Goal: Complete application form

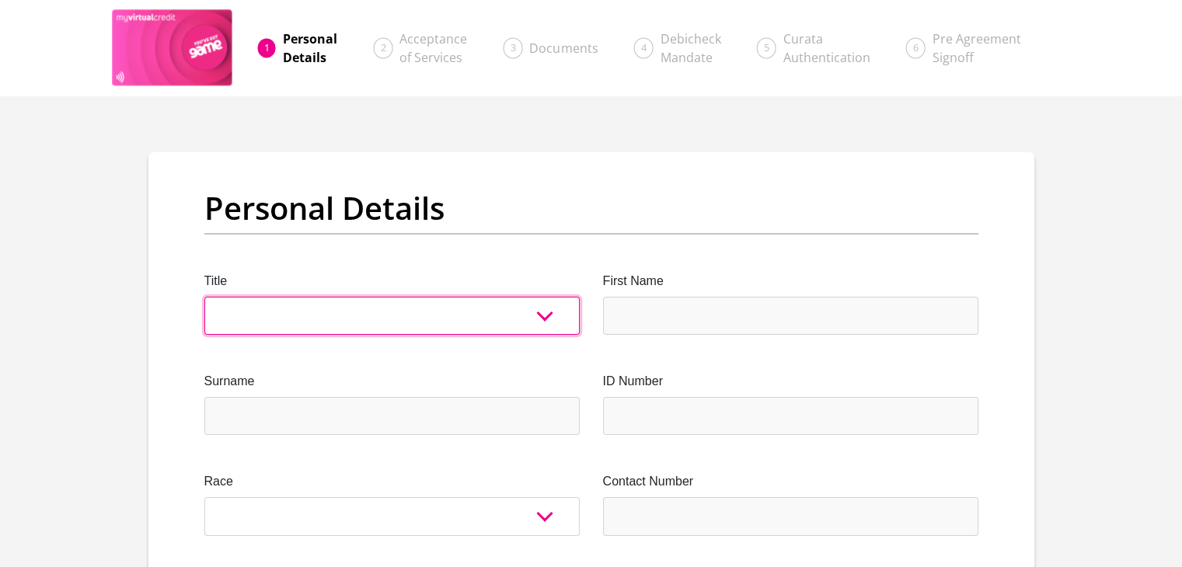
drag, startPoint x: 222, startPoint y: 299, endPoint x: 221, endPoint y: 333, distance: 34.2
click at [222, 299] on select "Mr Ms Mrs Dr [PERSON_NAME]" at bounding box center [391, 316] width 375 height 38
select select "Ms"
click at [204, 297] on select "Mr Ms Mrs Dr [PERSON_NAME]" at bounding box center [391, 316] width 375 height 38
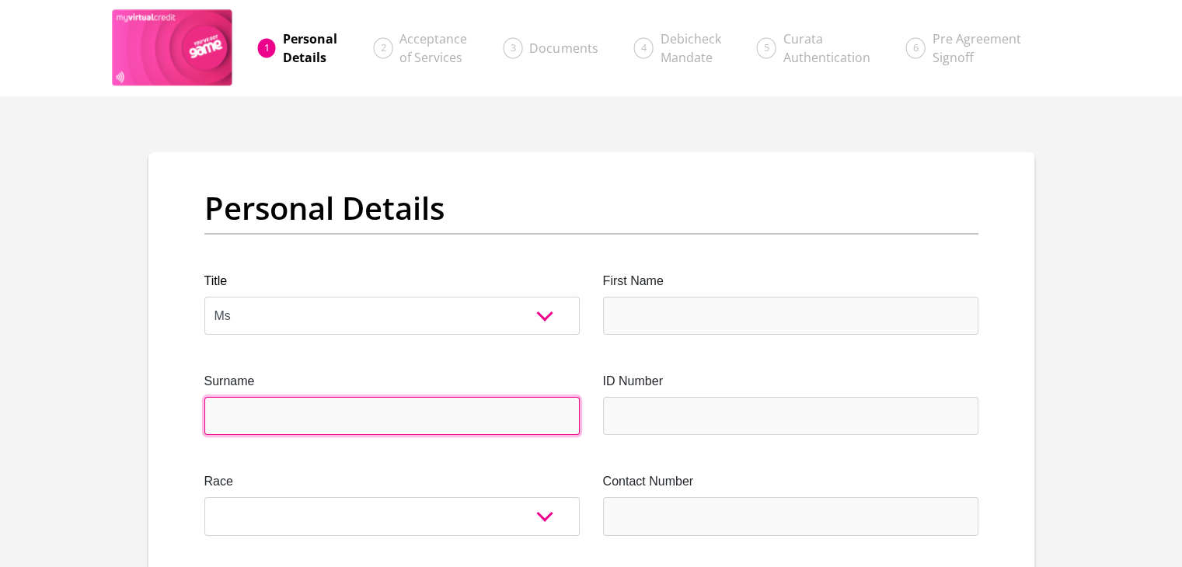
click at [222, 409] on input "Surname" at bounding box center [391, 416] width 375 height 38
type input "[PERSON_NAME]"
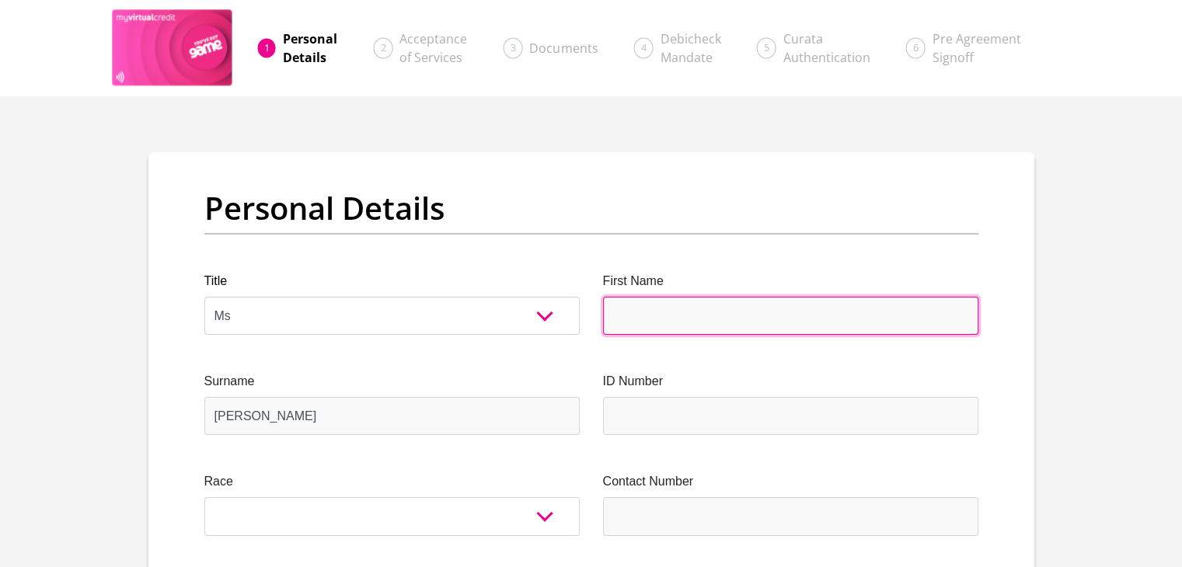
type input "RefiloeNjabulo"
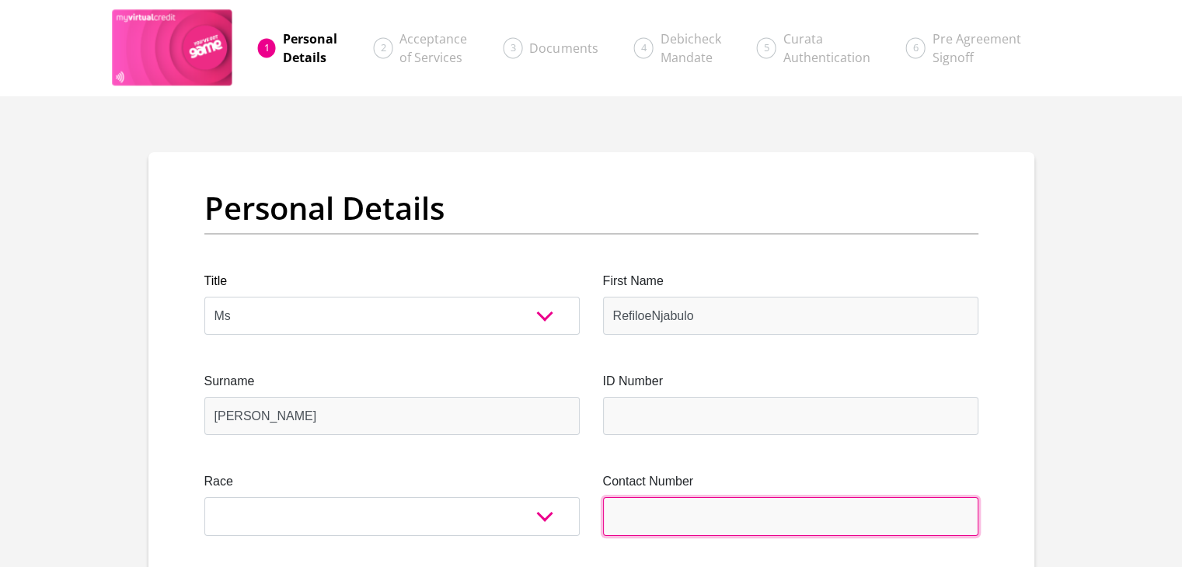
type input "0717219461"
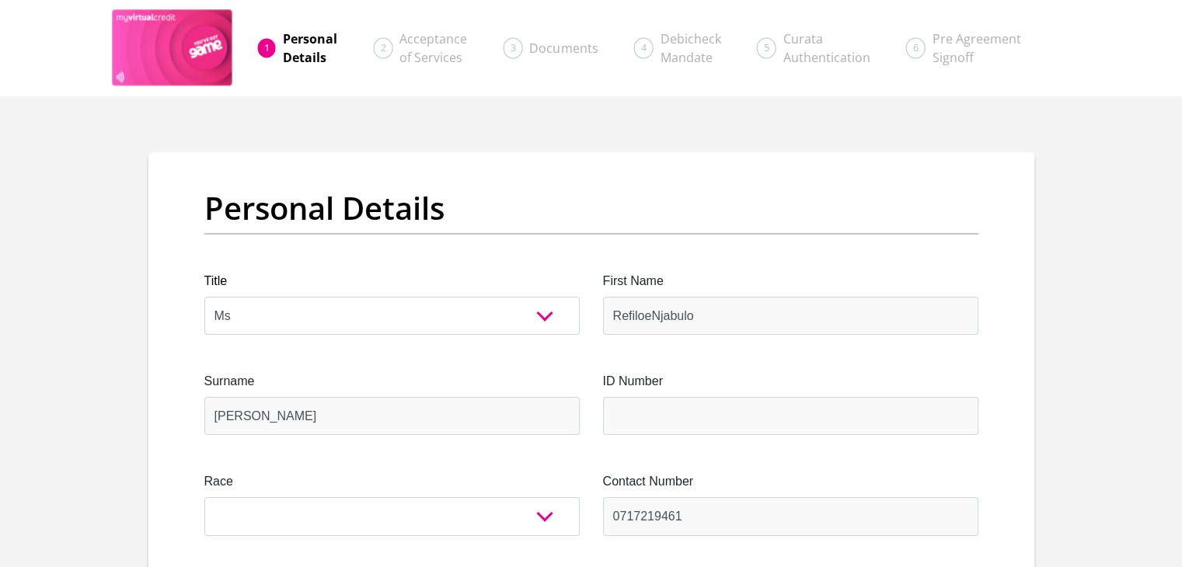
select select "ZAF"
type input "[STREET_ADDRESS]"
type input "Springs"
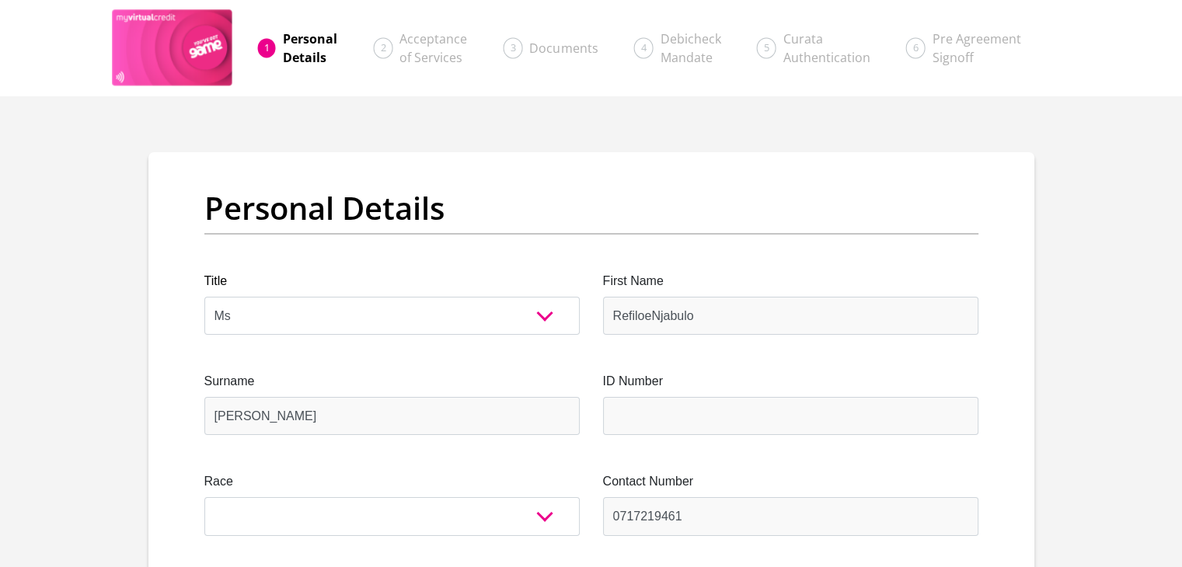
type input "1575"
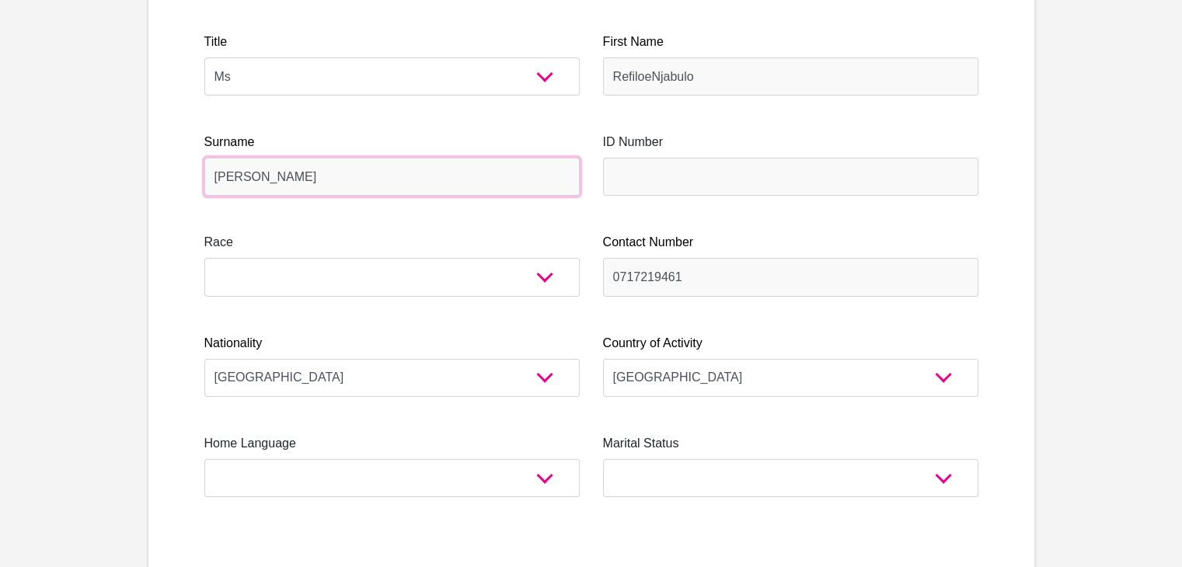
scroll to position [241, 0]
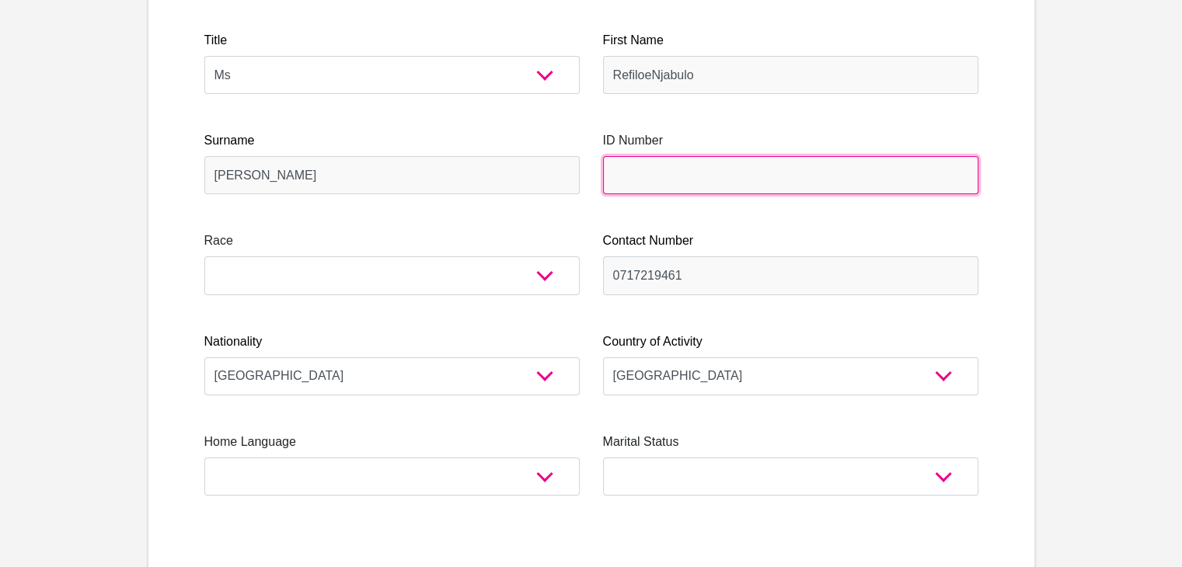
click at [659, 174] on input "ID Number" at bounding box center [790, 175] width 375 height 38
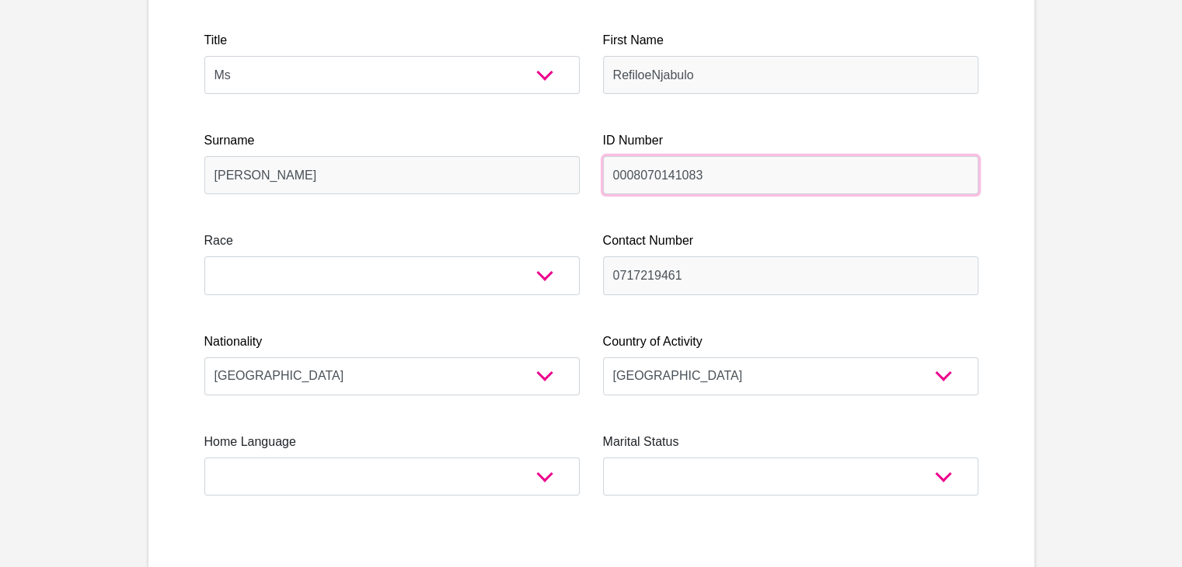
type input "0008070141083"
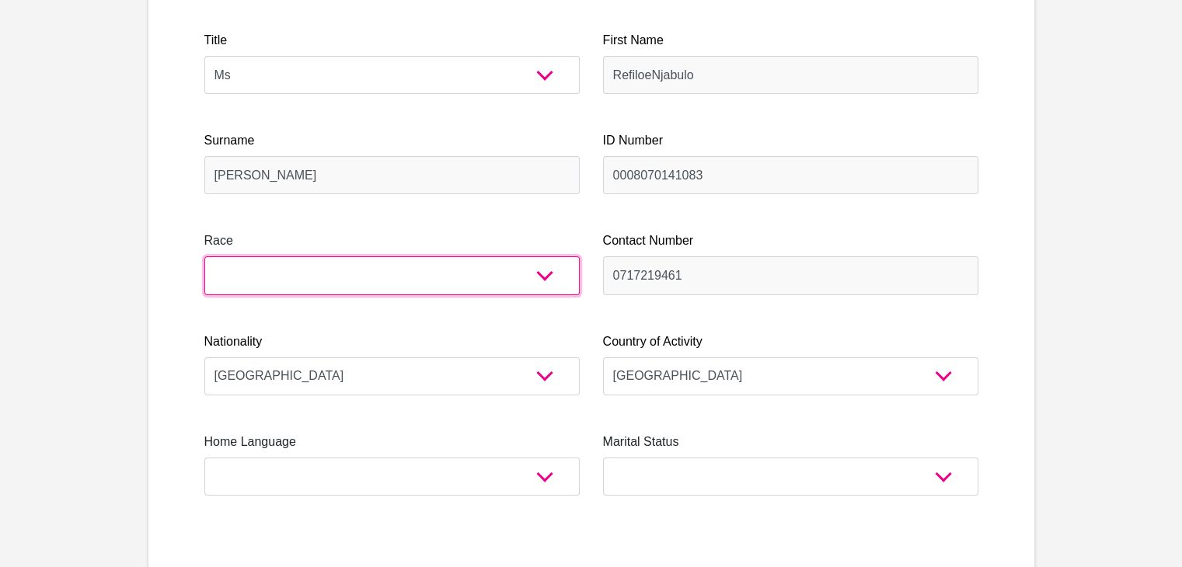
click at [535, 272] on select "Black Coloured Indian White Other" at bounding box center [391, 275] width 375 height 38
select select "1"
click at [204, 256] on select "Black Coloured Indian White Other" at bounding box center [391, 275] width 375 height 38
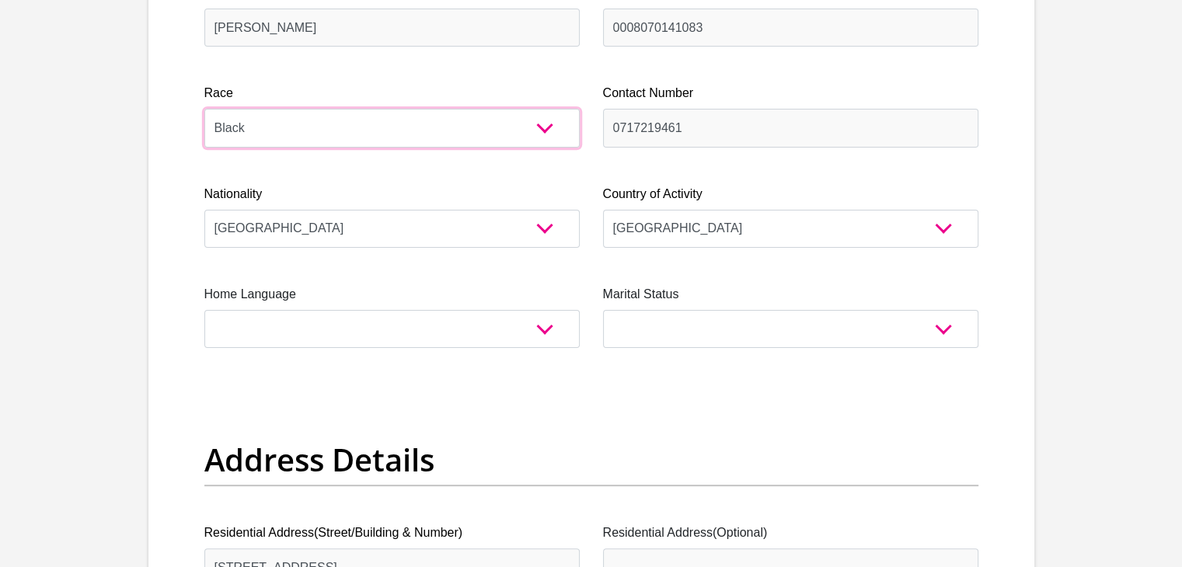
scroll to position [404, 0]
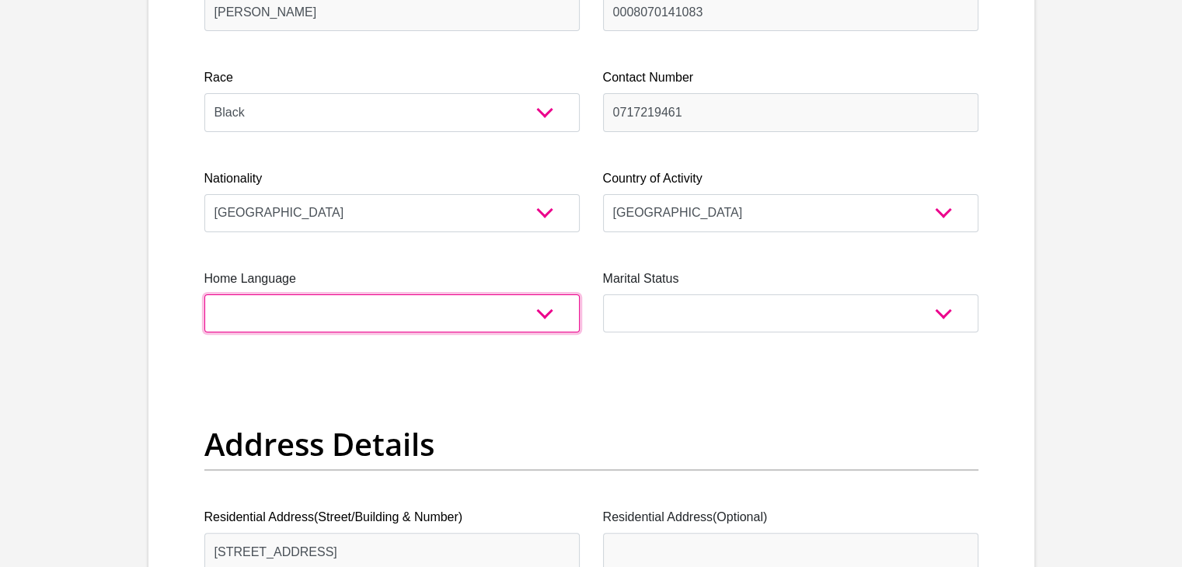
click at [546, 318] on select "Afrikaans English Sepedi South Ndebele Southern Sotho Swati Tsonga Tswana Venda…" at bounding box center [391, 313] width 375 height 38
select select "[DATE]"
click at [204, 294] on select "Afrikaans English Sepedi South Ndebele Southern Sotho Swati Tsonga Tswana Venda…" at bounding box center [391, 313] width 375 height 38
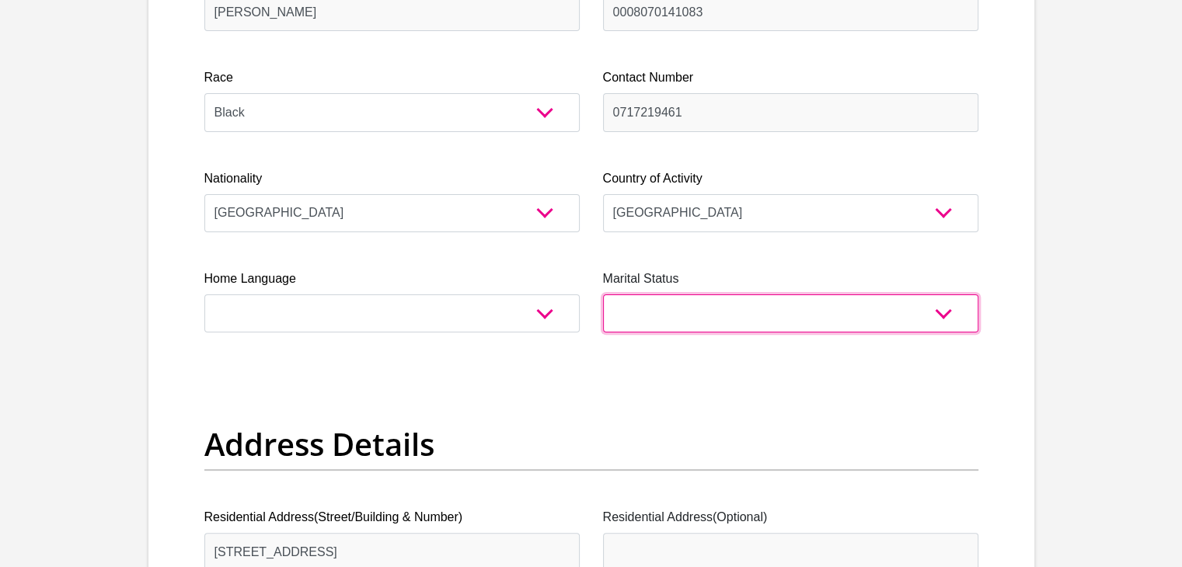
click at [653, 308] on select "Married ANC Single Divorced Widowed Married COP or Customary Law" at bounding box center [790, 313] width 375 height 38
select select "2"
click at [603, 294] on select "Married ANC Single Divorced Widowed Married COP or Customary Law" at bounding box center [790, 313] width 375 height 38
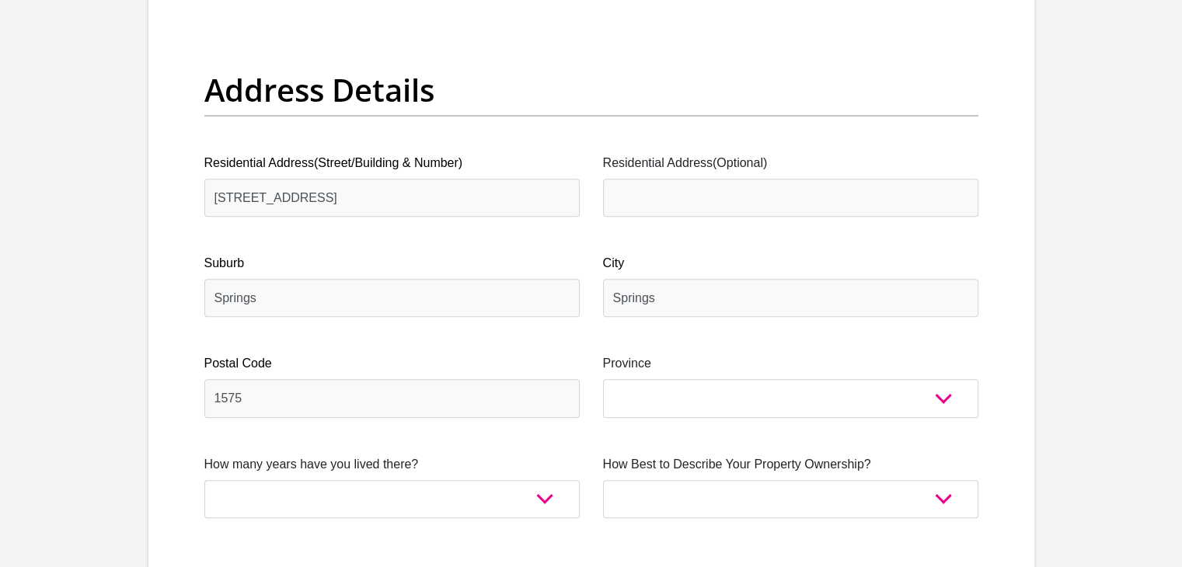
scroll to position [761, 0]
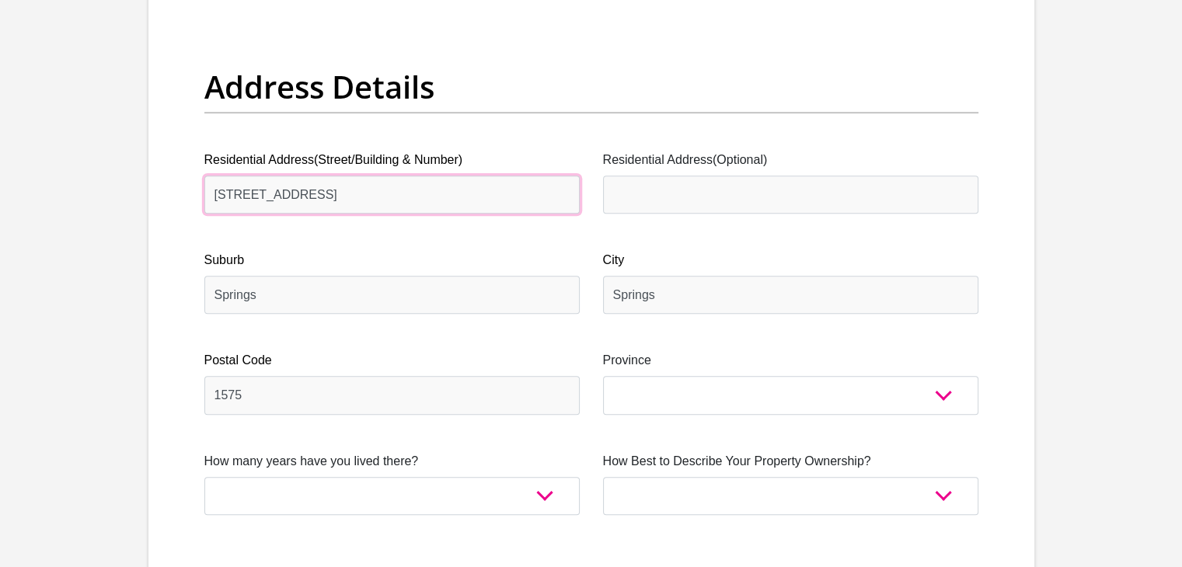
click at [220, 193] on input "[STREET_ADDRESS]" at bounding box center [391, 195] width 375 height 38
type input "8948 Mfene street Kwa-Thema"
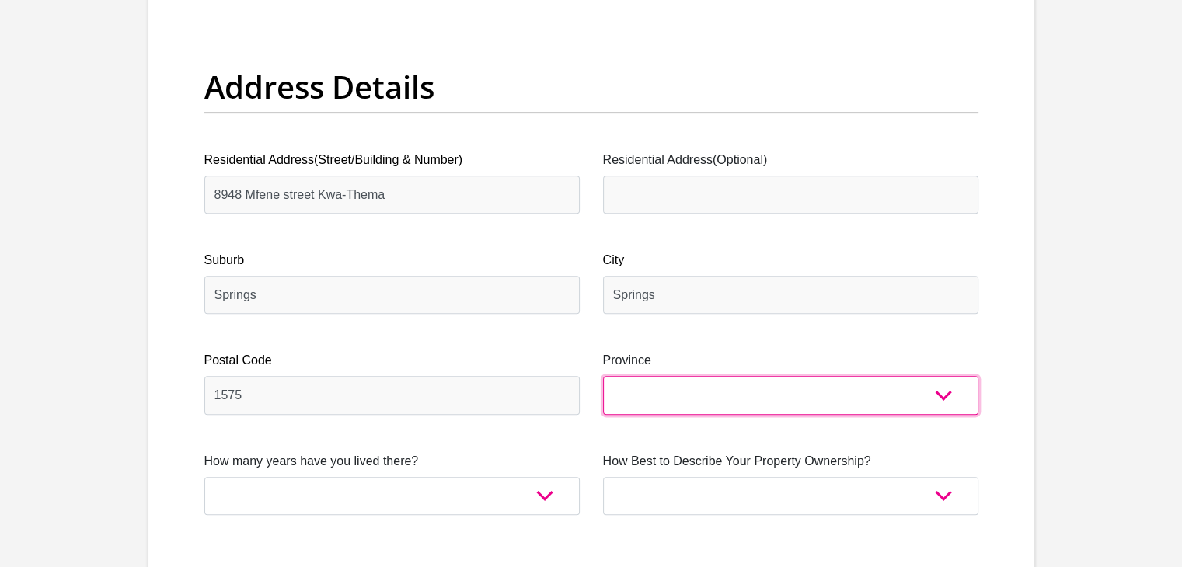
click at [632, 406] on select "Eastern Cape Free State [GEOGRAPHIC_DATA] [GEOGRAPHIC_DATA][DATE] [GEOGRAPHIC_D…" at bounding box center [790, 395] width 375 height 38
select select "Gauteng"
click at [603, 376] on select "Eastern Cape Free State [GEOGRAPHIC_DATA] [GEOGRAPHIC_DATA][DATE] [GEOGRAPHIC_D…" at bounding box center [790, 395] width 375 height 38
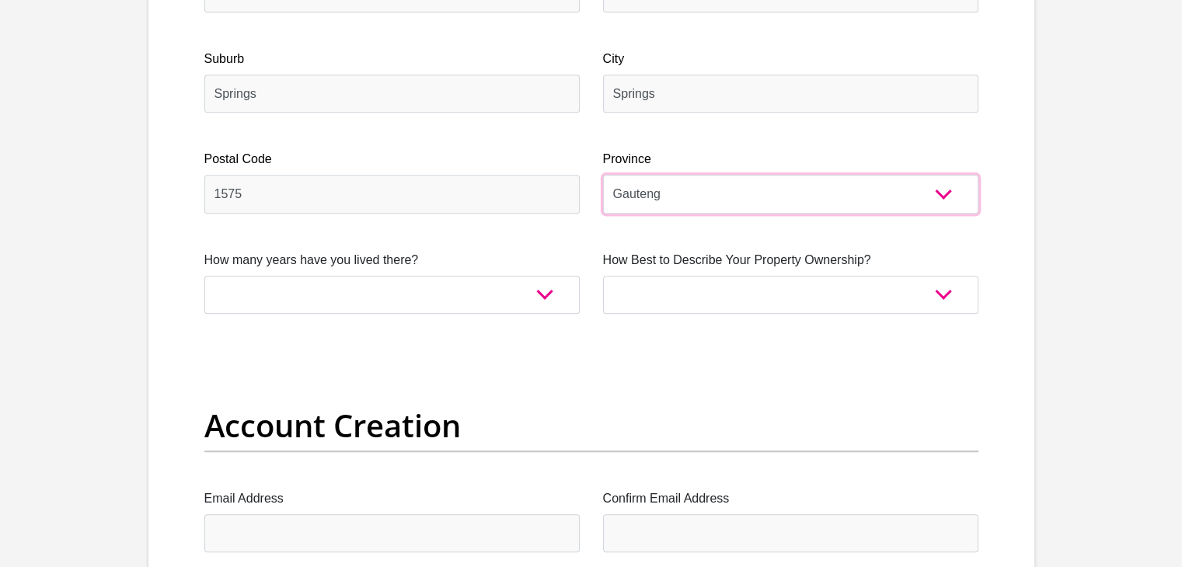
scroll to position [964, 0]
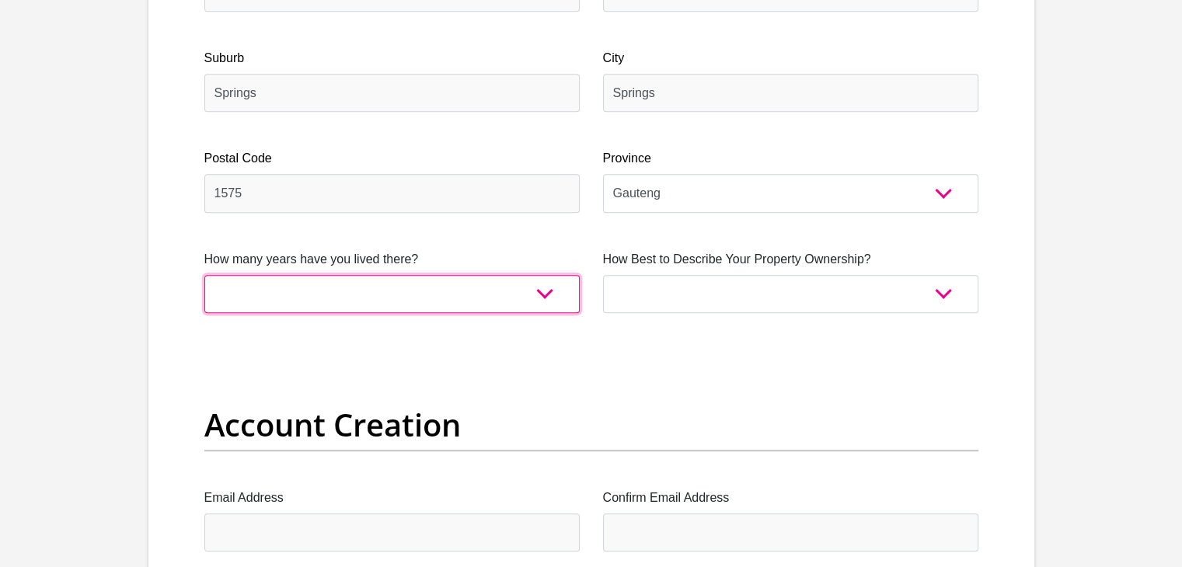
click at [542, 297] on select "less than 1 year 1-3 years 3-5 years 5+ years" at bounding box center [391, 294] width 375 height 38
select select "5"
click at [204, 275] on select "less than 1 year 1-3 years 3-5 years 5+ years" at bounding box center [391, 294] width 375 height 38
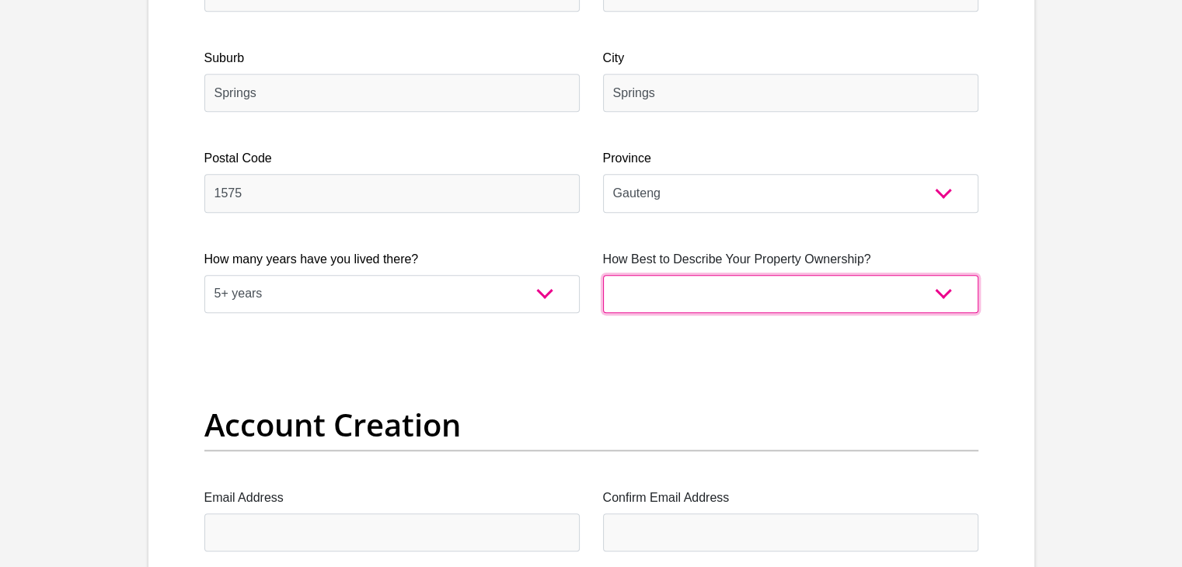
click at [767, 298] on select "Owned Rented Family Owned Company Dwelling" at bounding box center [790, 294] width 375 height 38
select select "parents"
click at [603, 275] on select "Owned Rented Family Owned Company Dwelling" at bounding box center [790, 294] width 375 height 38
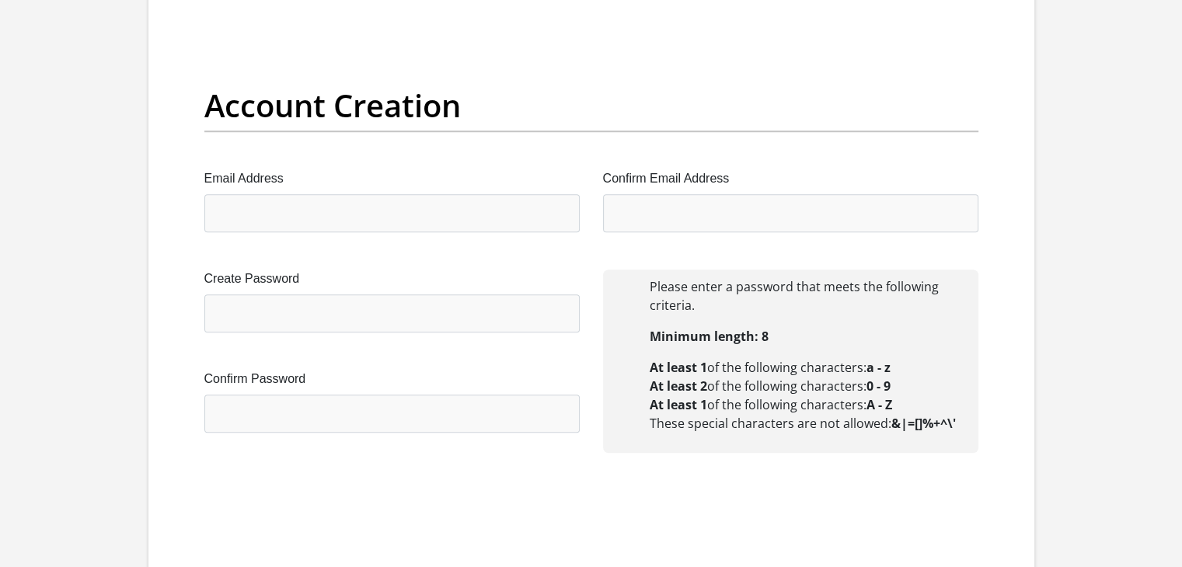
scroll to position [1312, 0]
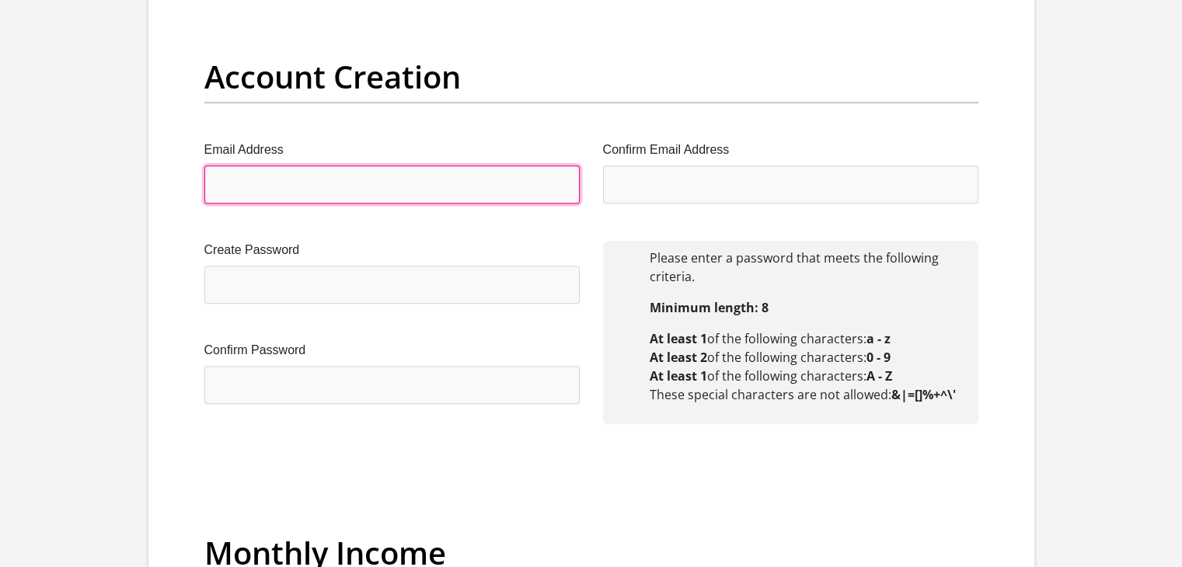
click at [252, 176] on input "Email Address" at bounding box center [391, 185] width 375 height 38
type input "[EMAIL_ADDRESS][DOMAIN_NAME]"
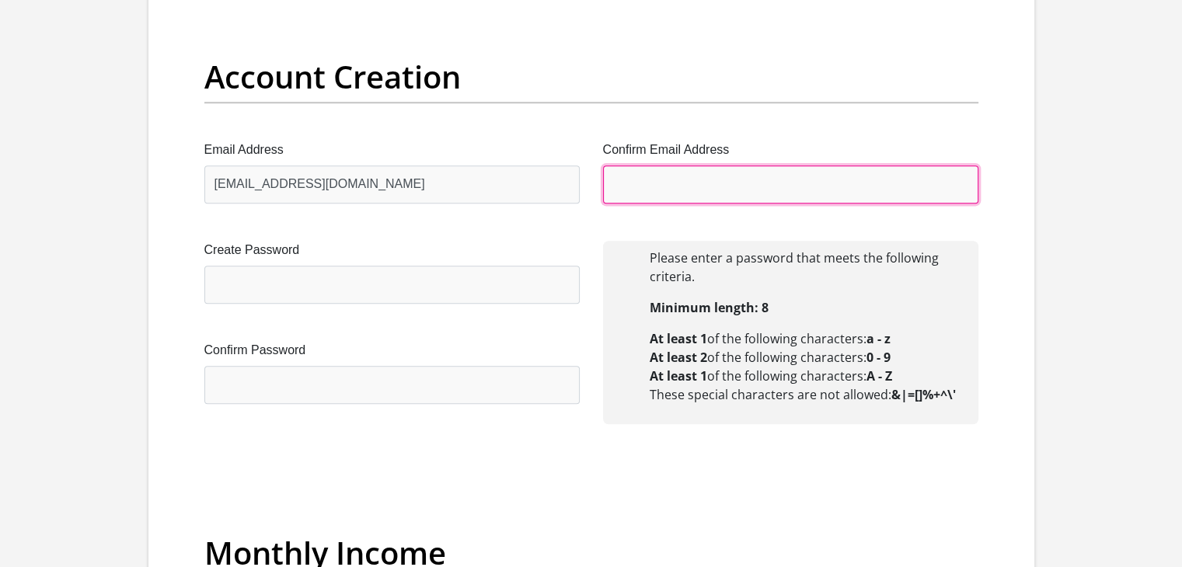
type input "[EMAIL_ADDRESS][DOMAIN_NAME]"
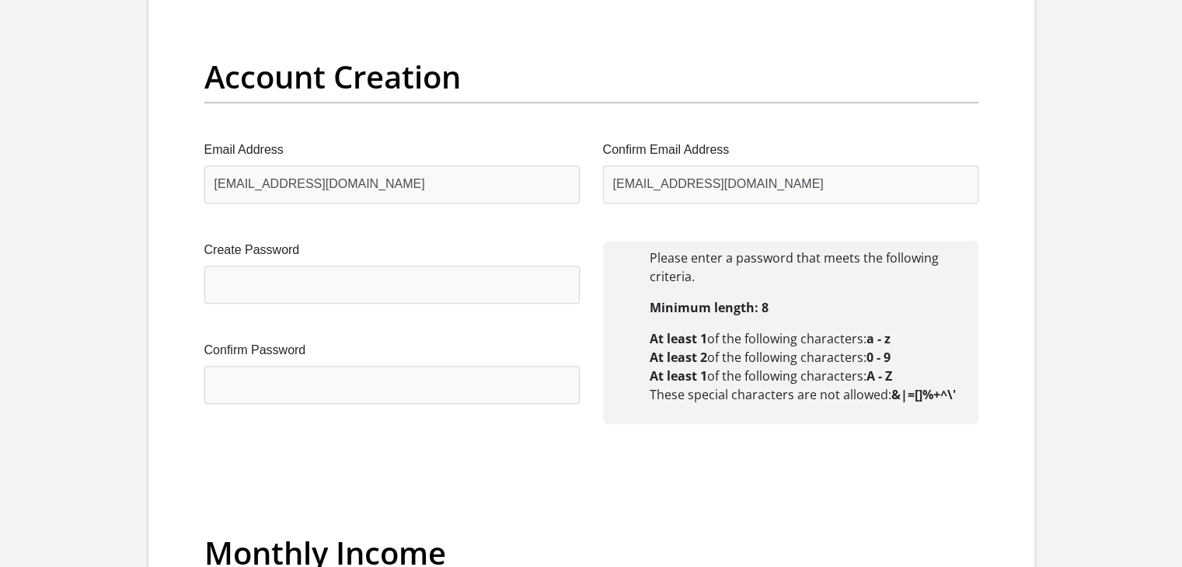
type input "[PERSON_NAME]"
type input "0717219461"
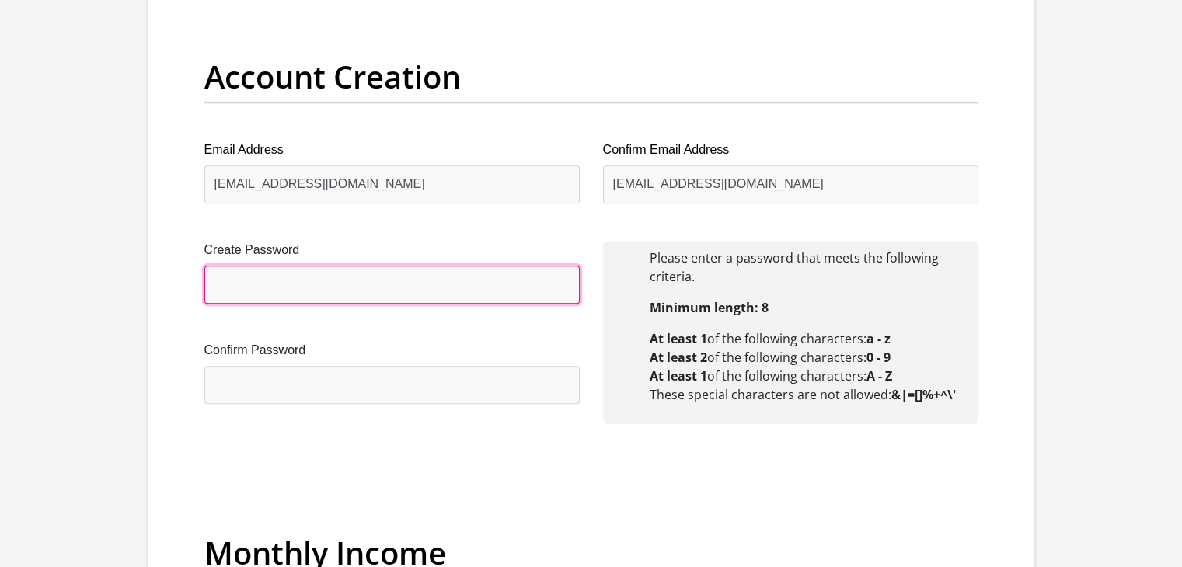
click at [243, 284] on input "Create Password" at bounding box center [391, 285] width 375 height 38
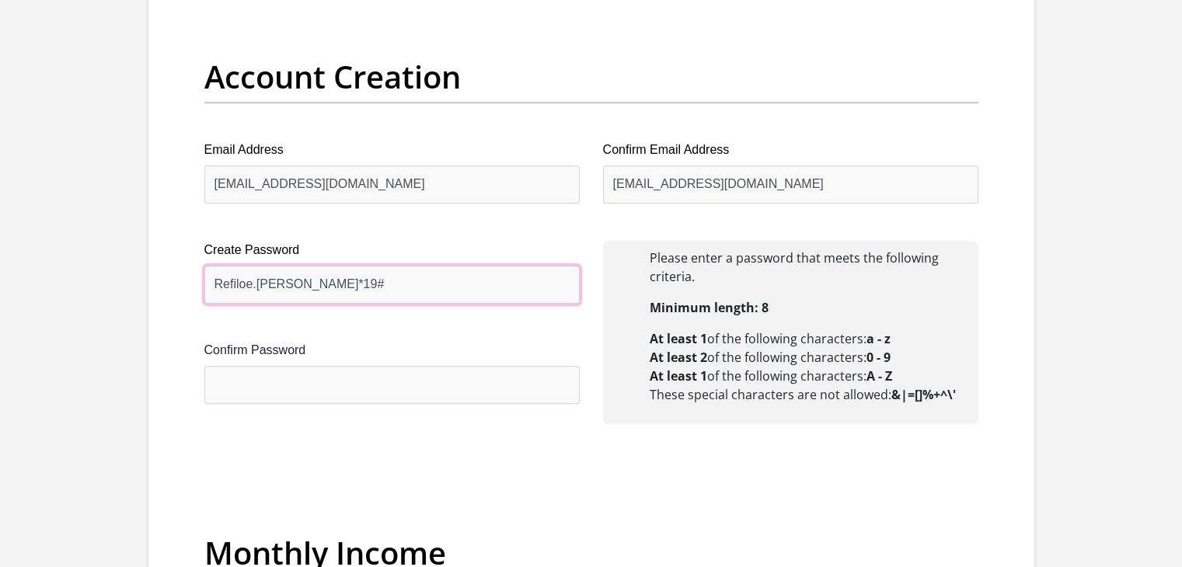
type input "Refiloe.[PERSON_NAME]*19#"
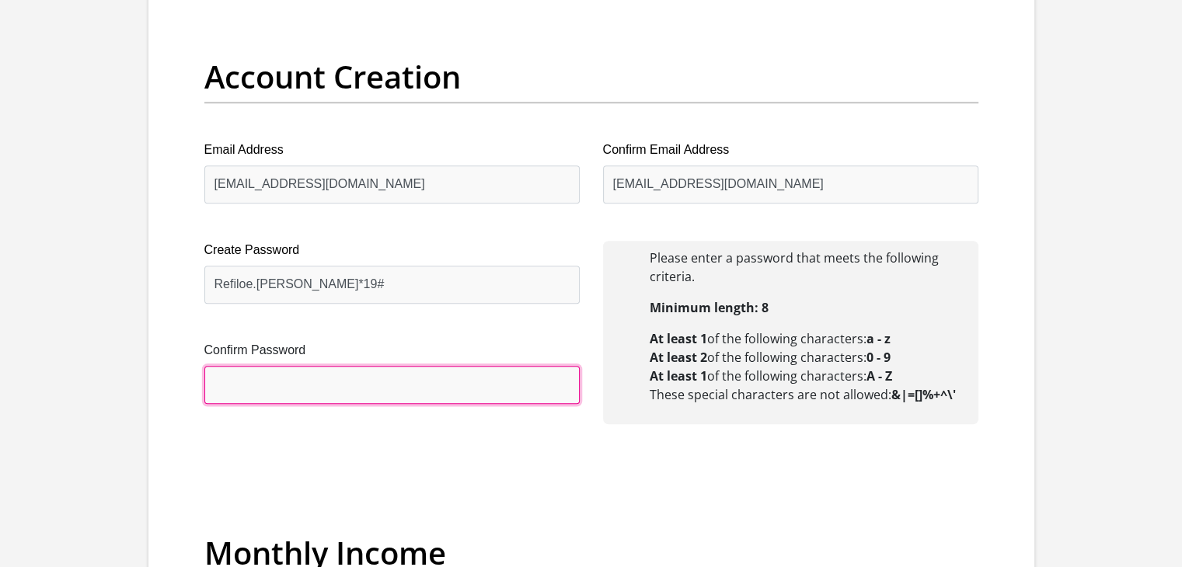
click at [218, 384] on input "Confirm Password" at bounding box center [391, 385] width 375 height 38
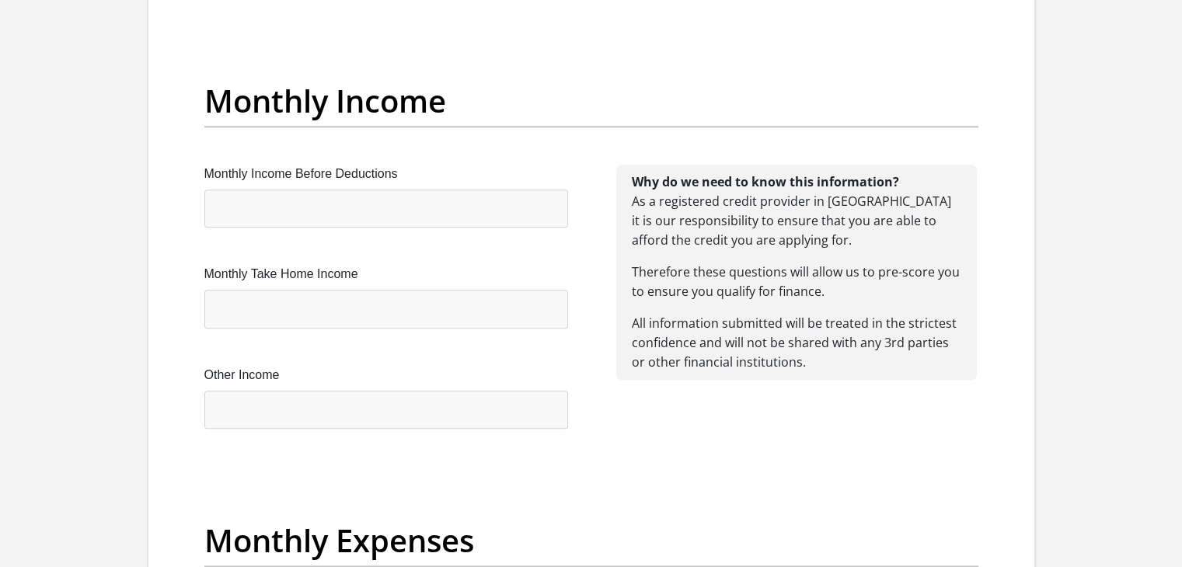
scroll to position [1768, 0]
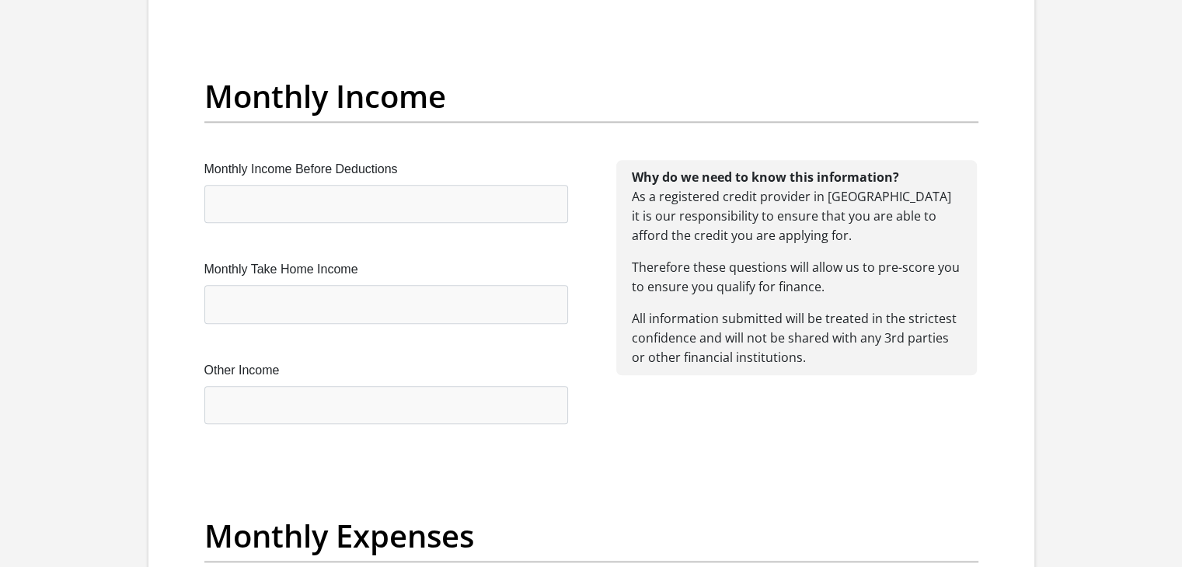
type input "Refiloe.[PERSON_NAME]*19#"
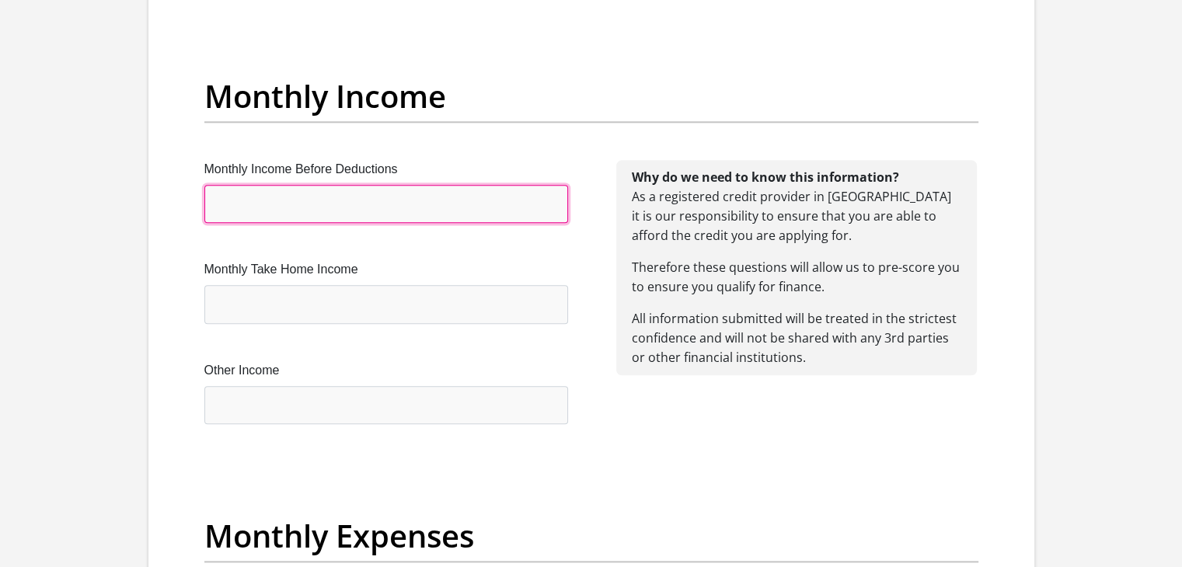
click at [236, 198] on input "Monthly Income Before Deductions" at bounding box center [386, 204] width 364 height 38
type input "5000"
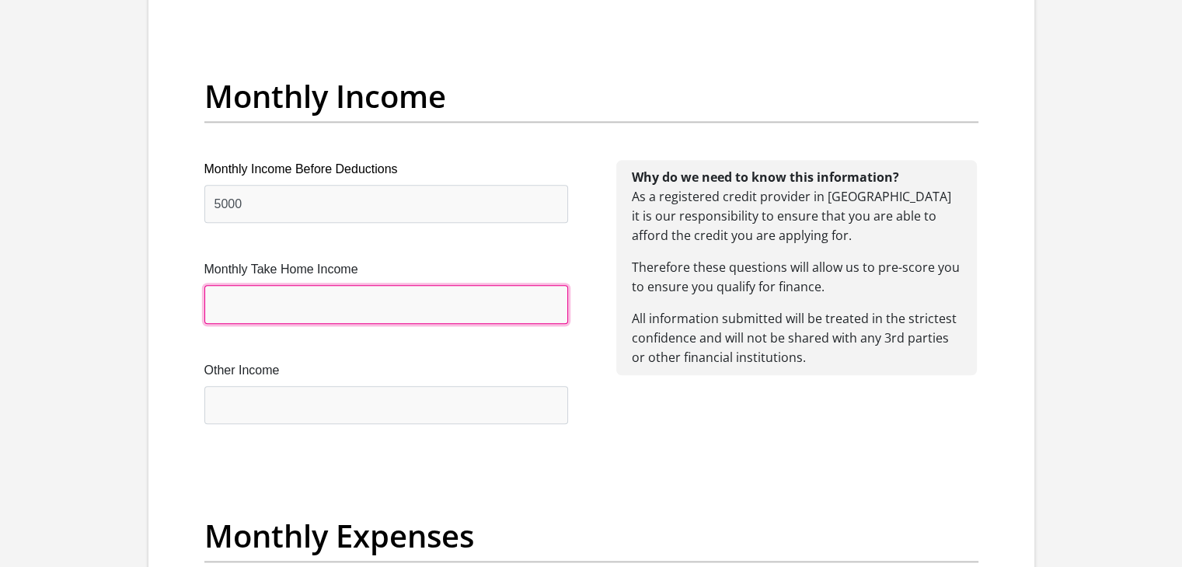
click at [224, 294] on input "Monthly Take Home Income" at bounding box center [386, 304] width 364 height 38
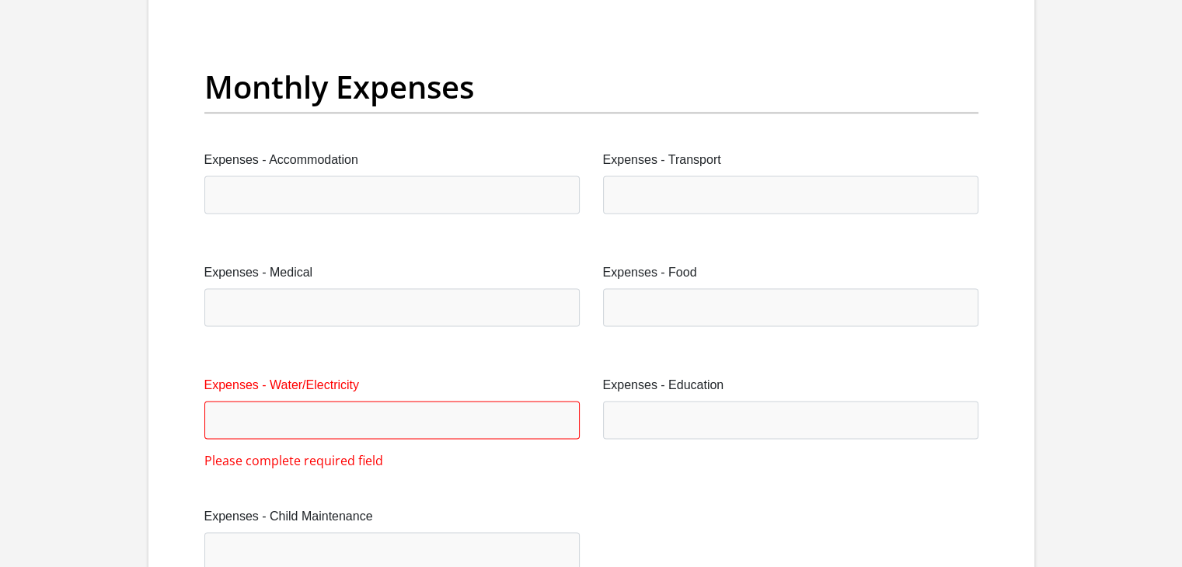
scroll to position [2213, 0]
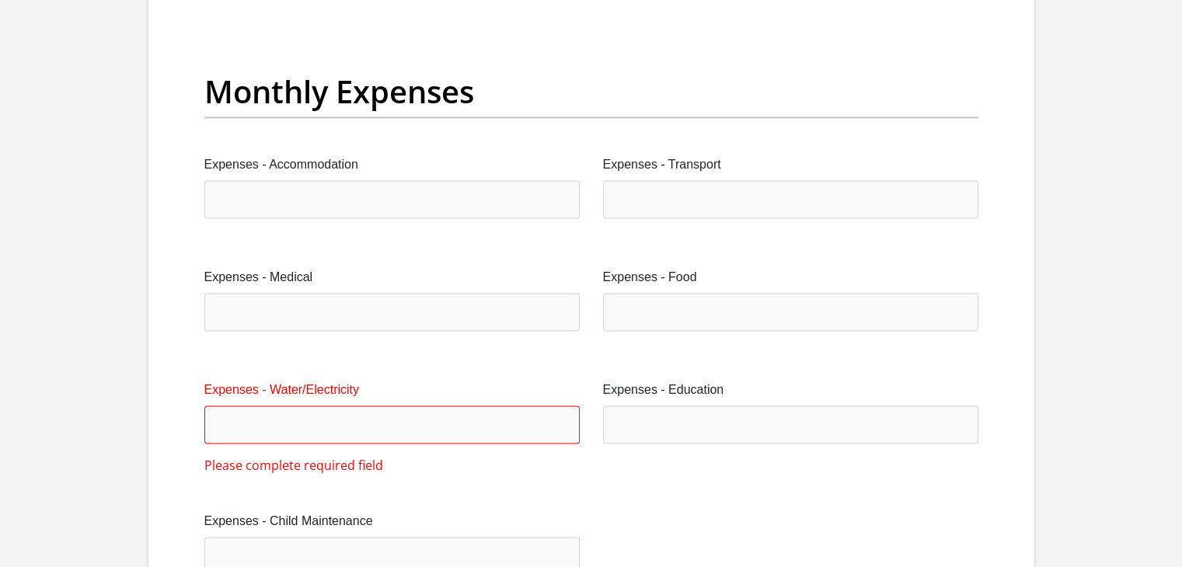
type input "1000"
click at [228, 423] on input "Expenses - Water/Electricity" at bounding box center [391, 425] width 375 height 38
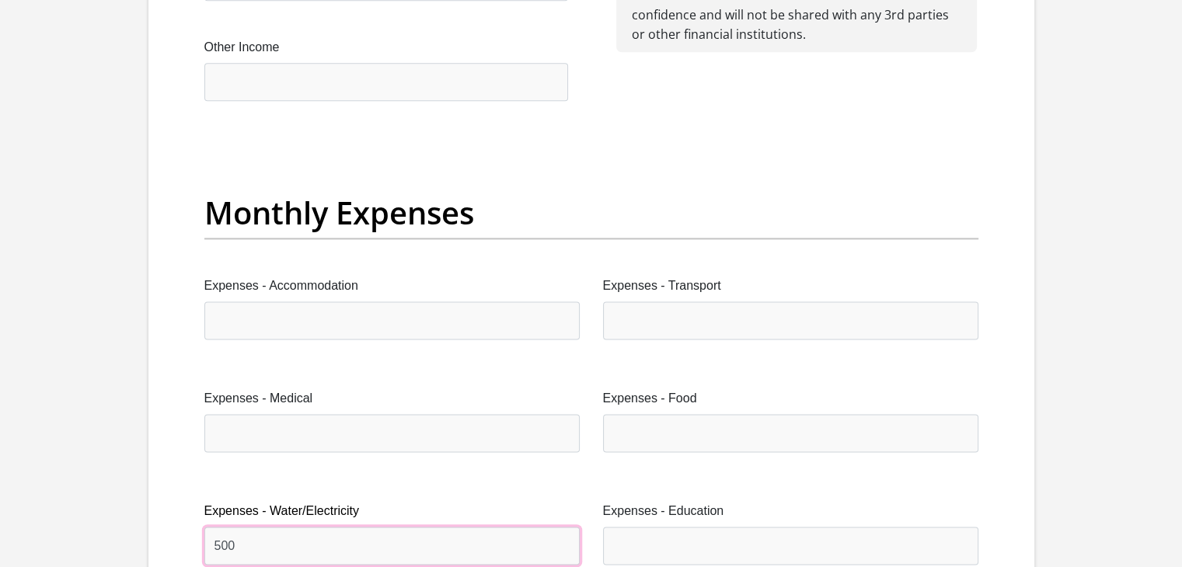
scroll to position [2103, 0]
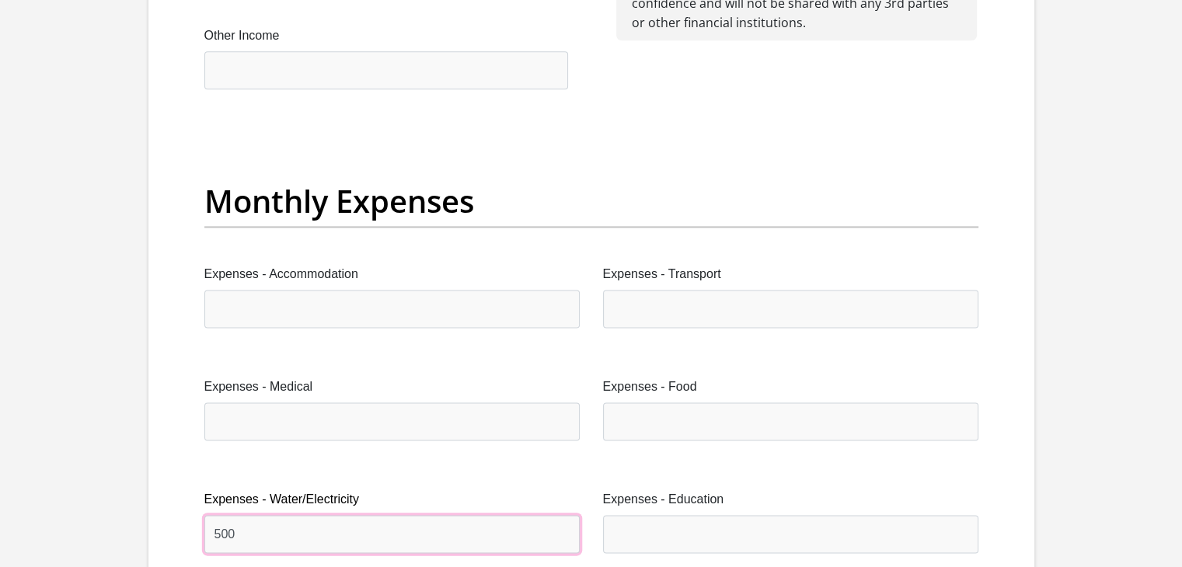
type input "500"
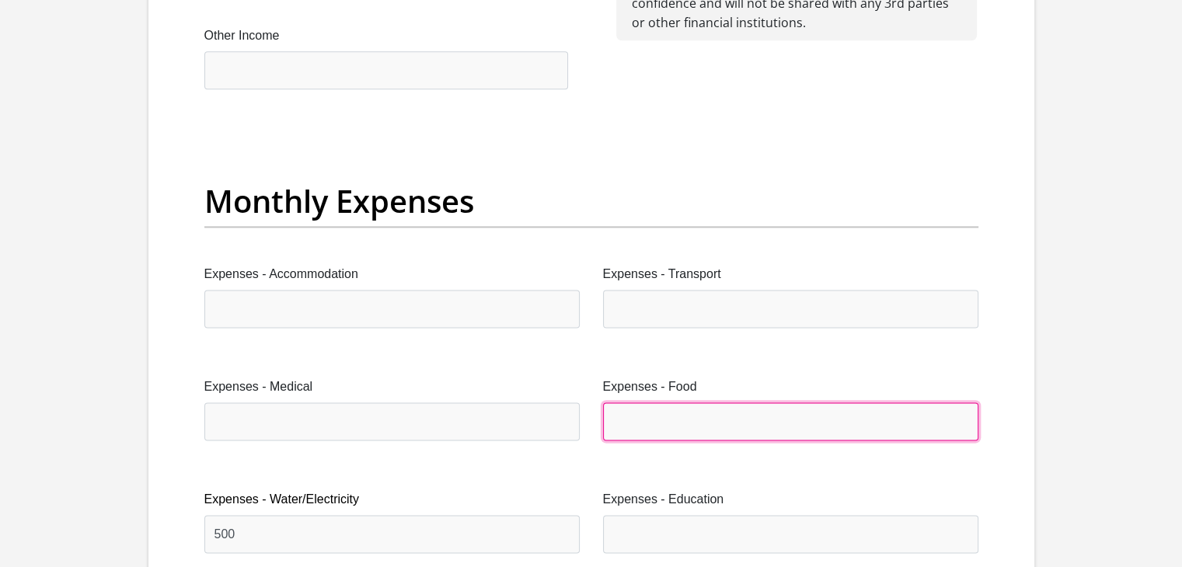
click at [674, 434] on input "Expenses - Food" at bounding box center [790, 421] width 375 height 38
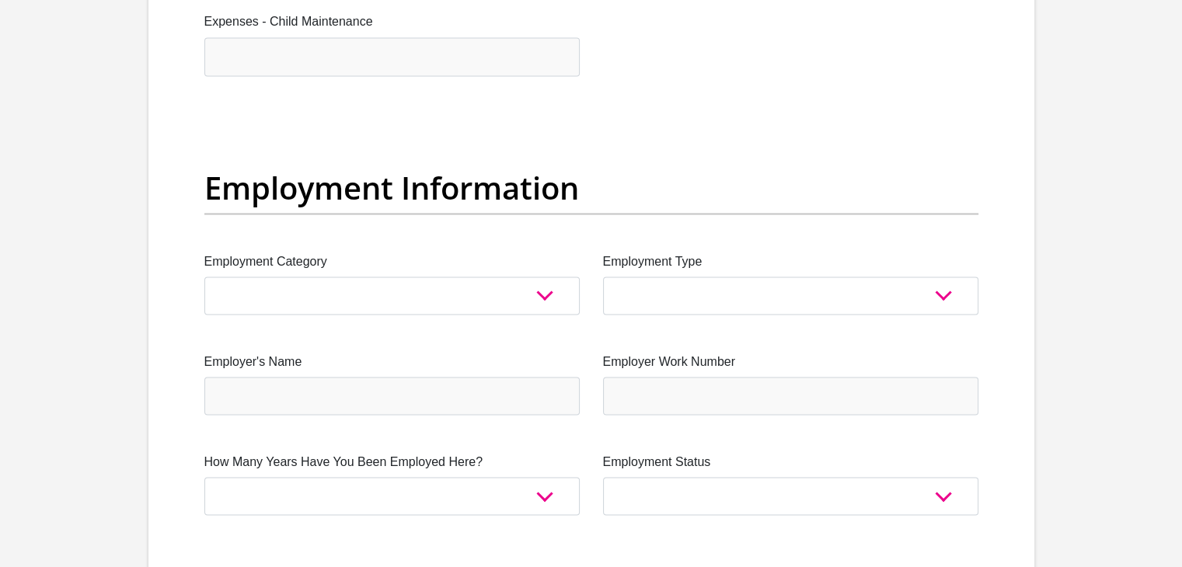
scroll to position [2695, 0]
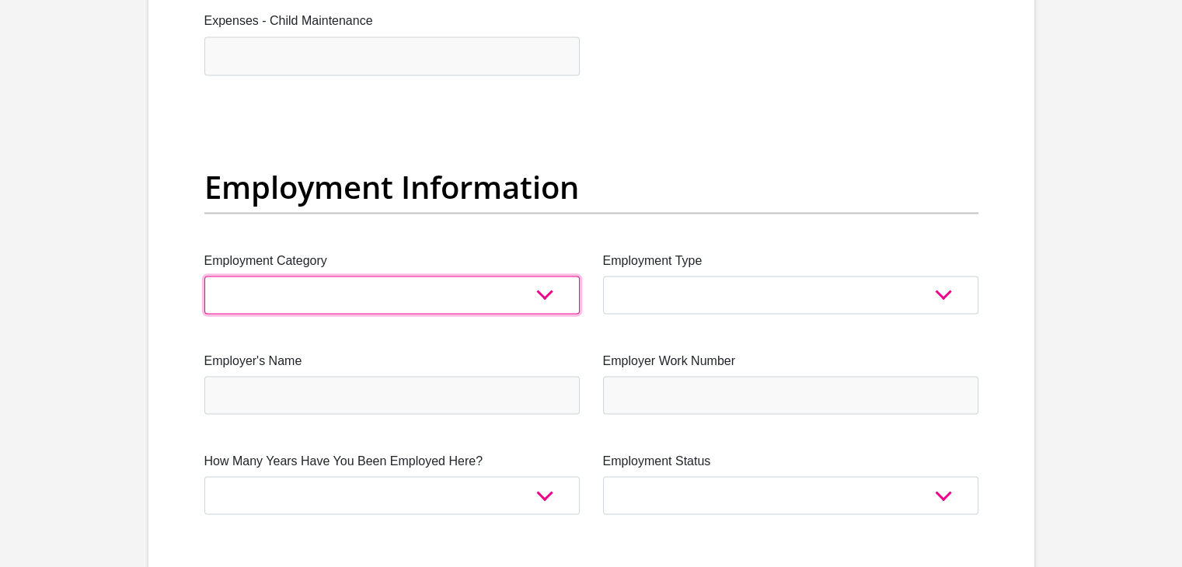
click at [538, 293] on select "AGRICULTURE ALCOHOL & TOBACCO CONSTRUCTION MATERIALS METALLURGY EQUIPMENT FOR R…" at bounding box center [391, 295] width 375 height 38
click at [204, 276] on select "AGRICULTURE ALCOHOL & TOBACCO CONSTRUCTION MATERIALS METALLURGY EQUIPMENT FOR R…" at bounding box center [391, 295] width 375 height 38
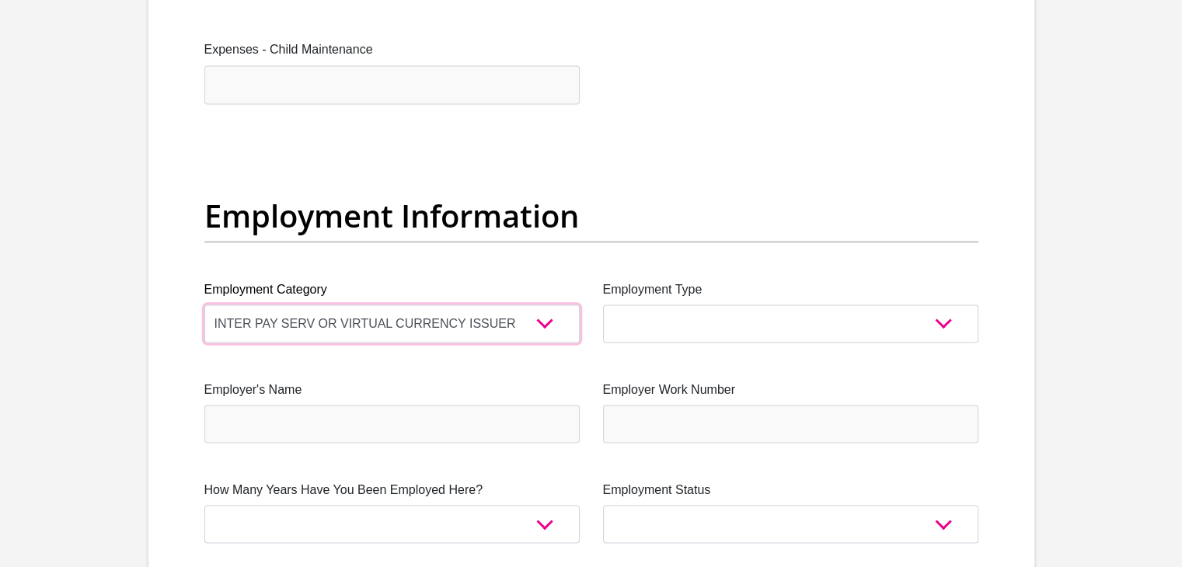
scroll to position [2667, 0]
click at [546, 324] on select "AGRICULTURE ALCOHOL & TOBACCO CONSTRUCTION MATERIALS METALLURGY EQUIPMENT FOR R…" at bounding box center [391, 323] width 375 height 38
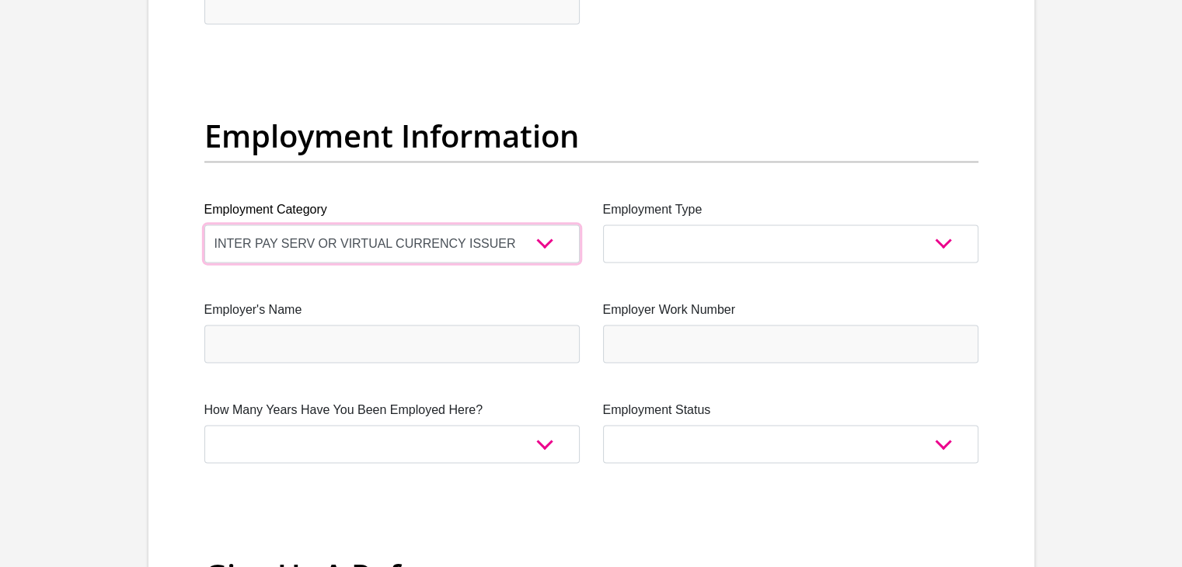
scroll to position [2744, 0]
click at [549, 242] on select "AGRICULTURE ALCOHOL & TOBACCO CONSTRUCTION MATERIALS METALLURGY EQUIPMENT FOR R…" at bounding box center [391, 245] width 375 height 38
select select "44"
click at [204, 226] on select "AGRICULTURE ALCOHOL & TOBACCO CONSTRUCTION MATERIALS METALLURGY EQUIPMENT FOR R…" at bounding box center [391, 245] width 375 height 38
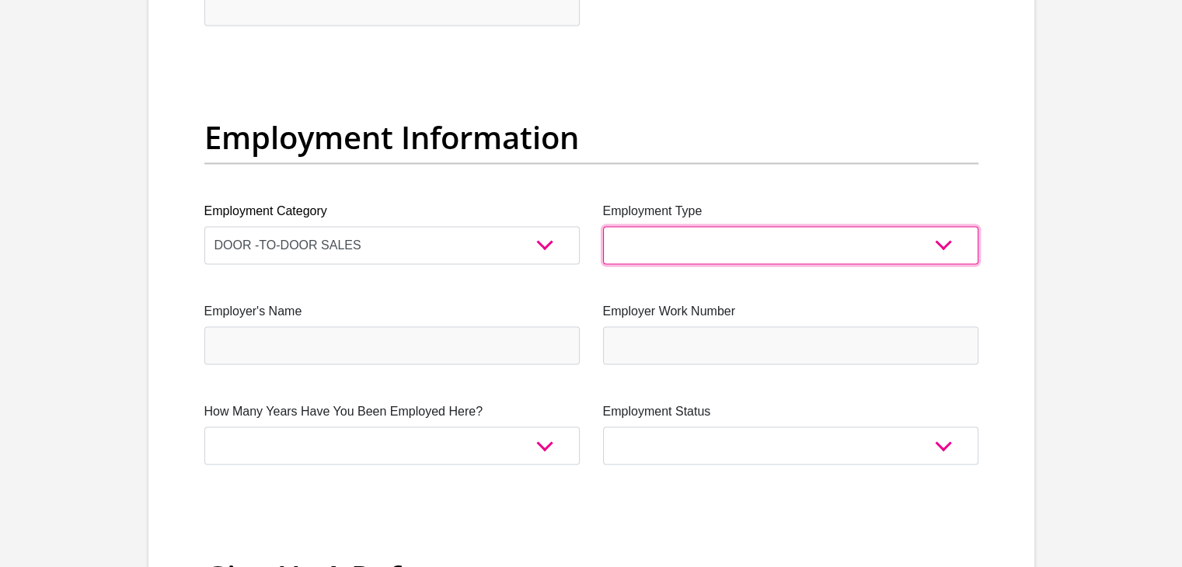
click at [690, 236] on select "College/Lecturer Craft Seller Creative Driver Executive Farmer Forces - Non Com…" at bounding box center [790, 245] width 375 height 38
select select "Self-Employed"
click at [603, 226] on select "College/Lecturer Craft Seller Creative Driver Executive Farmer Forces - Non Com…" at bounding box center [790, 245] width 375 height 38
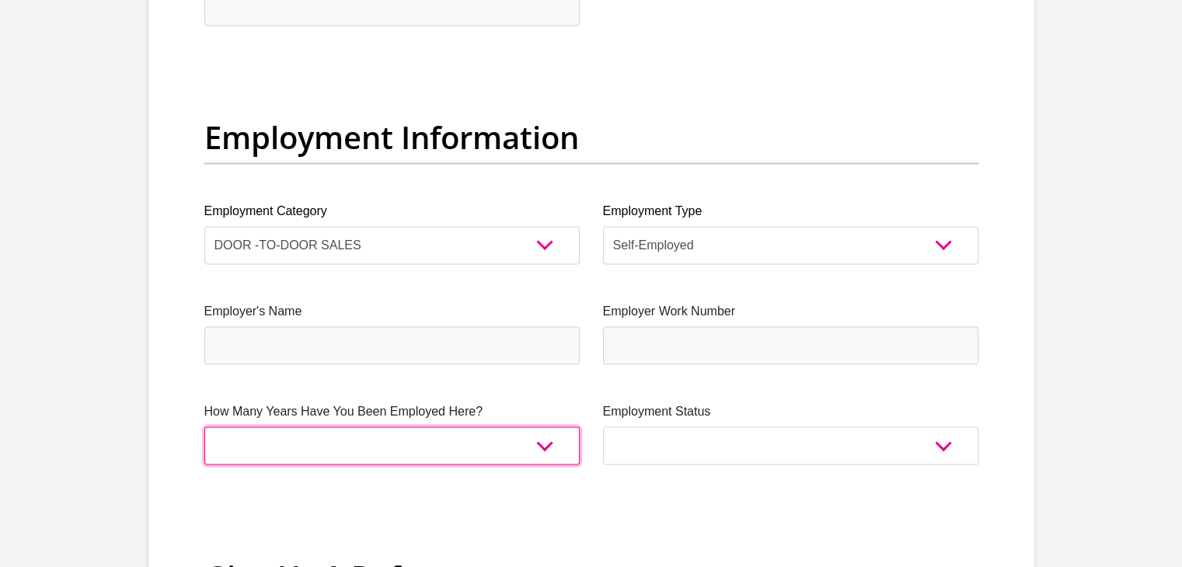
click at [543, 436] on select "less than 1 year 1-3 years 3-5 years 5+ years" at bounding box center [391, 446] width 375 height 38
select select "24"
click at [204, 427] on select "less than 1 year 1-3 years 3-5 years 5+ years" at bounding box center [391, 446] width 375 height 38
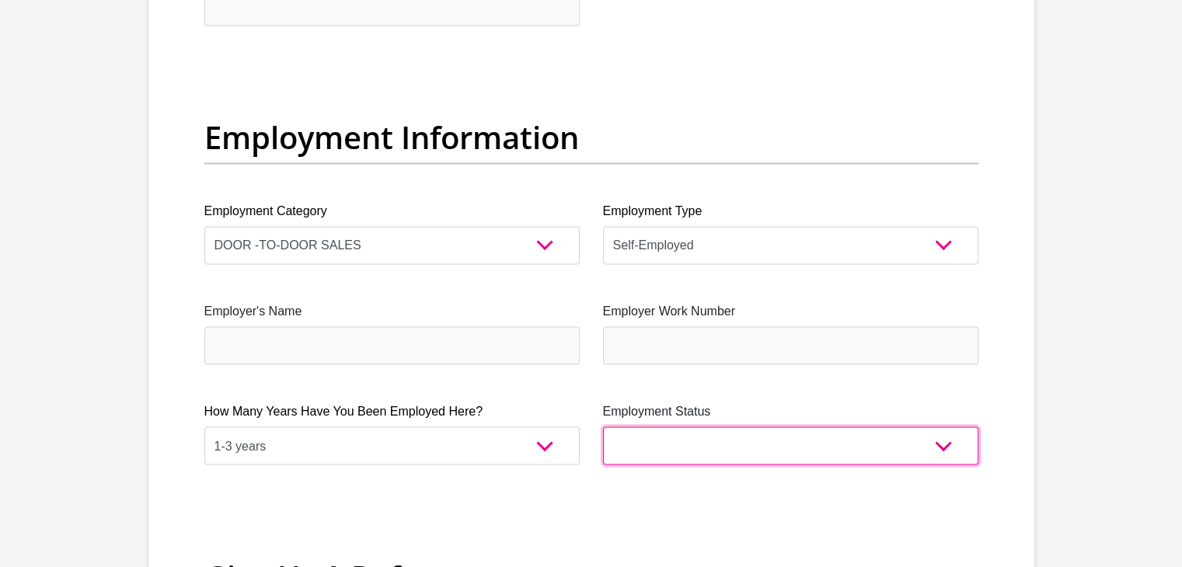
click at [681, 441] on select "Permanent/Full-time Part-time/Casual [DEMOGRAPHIC_DATA] Worker Self-Employed Ho…" at bounding box center [790, 446] width 375 height 38
select select "4"
click at [603, 427] on select "Permanent/Full-time Part-time/Casual [DEMOGRAPHIC_DATA] Worker Self-Employed Ho…" at bounding box center [790, 446] width 375 height 38
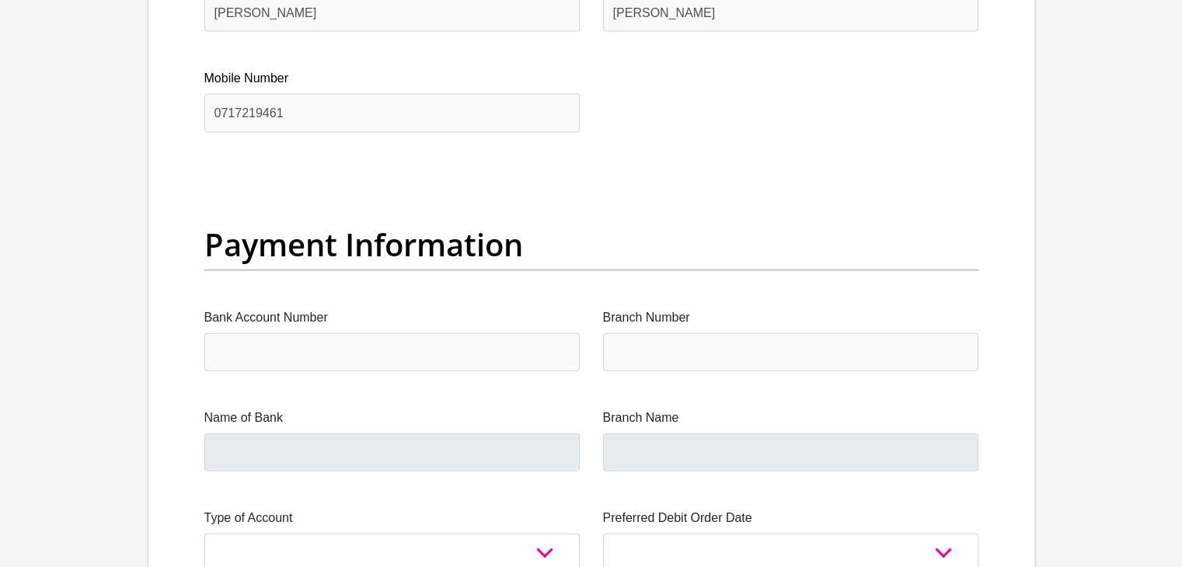
scroll to position [3419, 0]
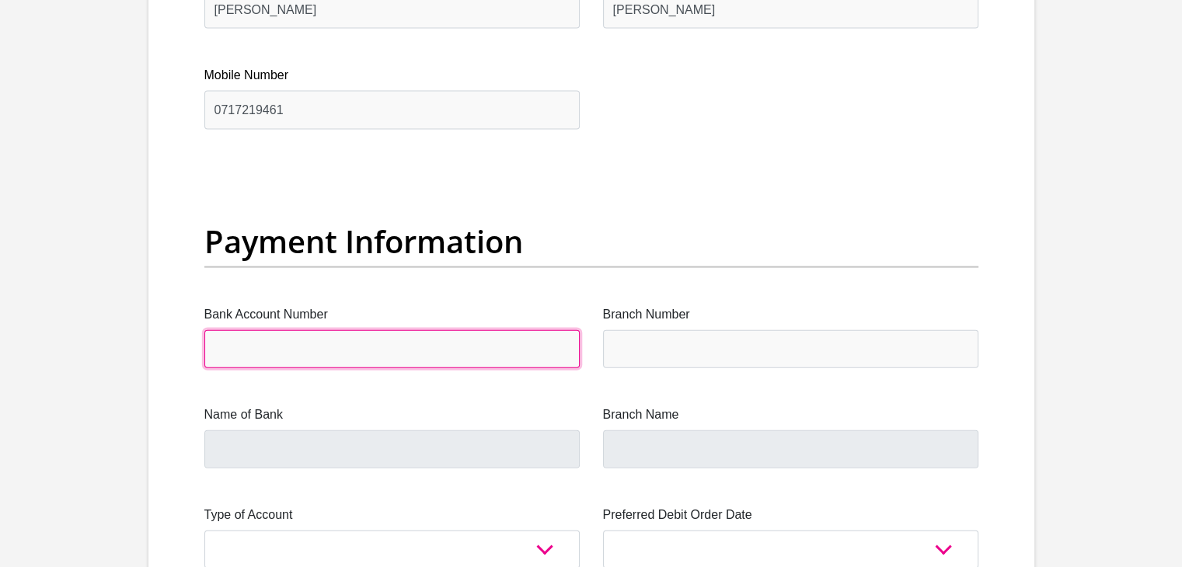
click at [340, 337] on input "Bank Account Number" at bounding box center [391, 349] width 375 height 38
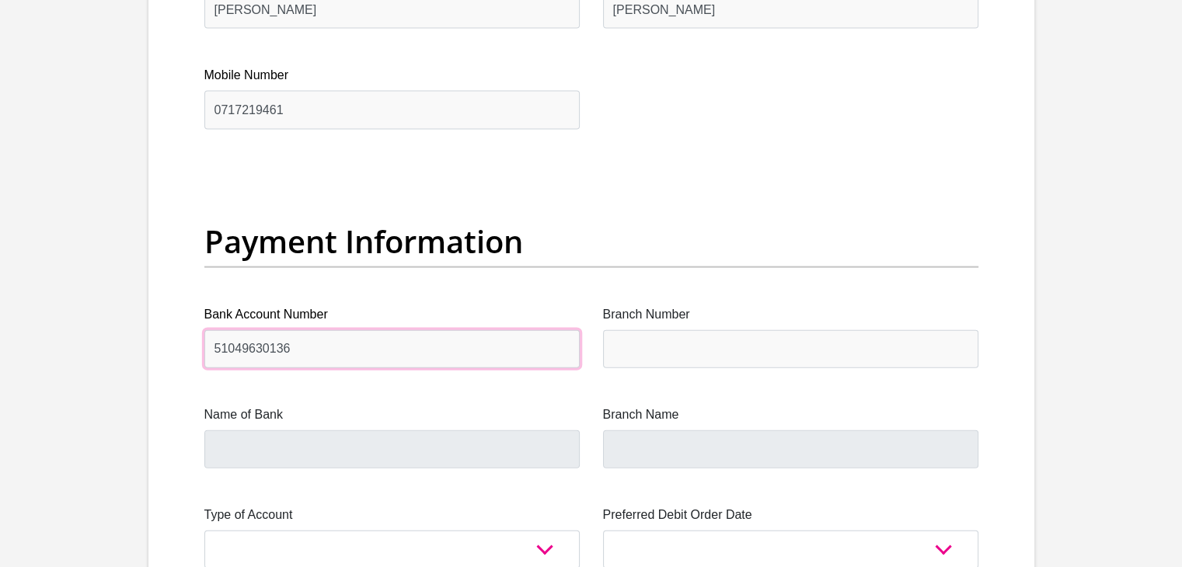
type input "51049630136"
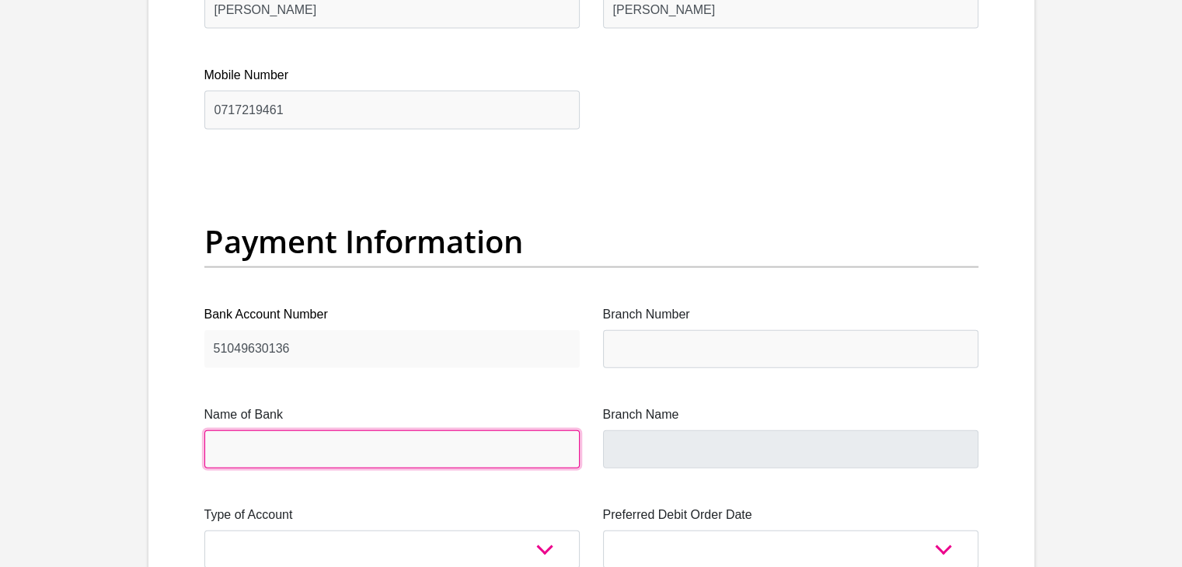
click at [256, 462] on input "Name of Bank" at bounding box center [391, 449] width 375 height 38
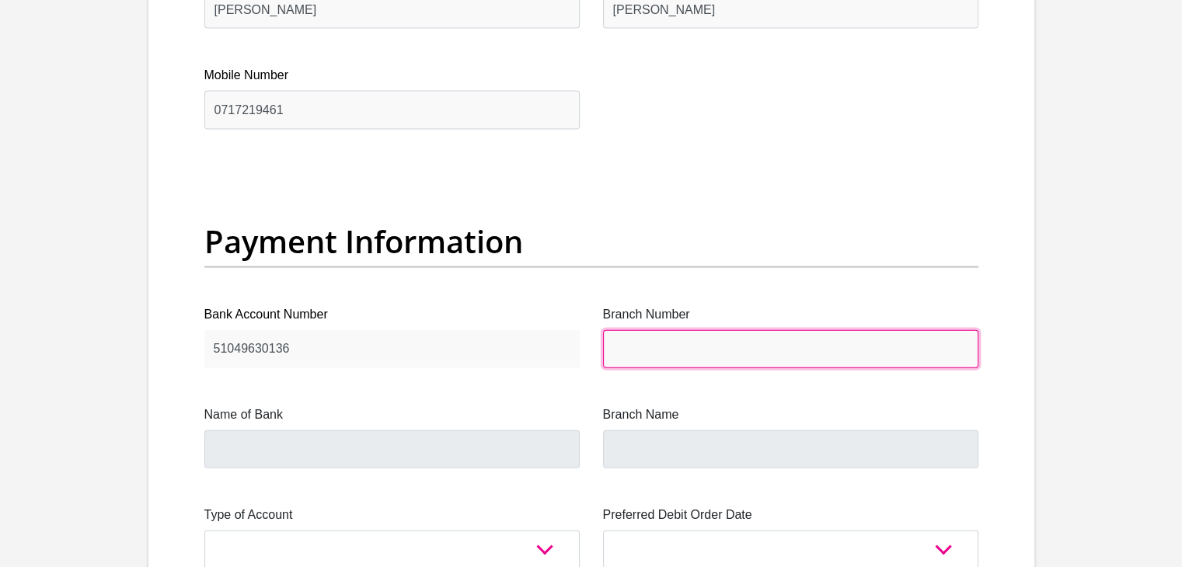
click at [638, 346] on input "Branch Number" at bounding box center [790, 349] width 375 height 38
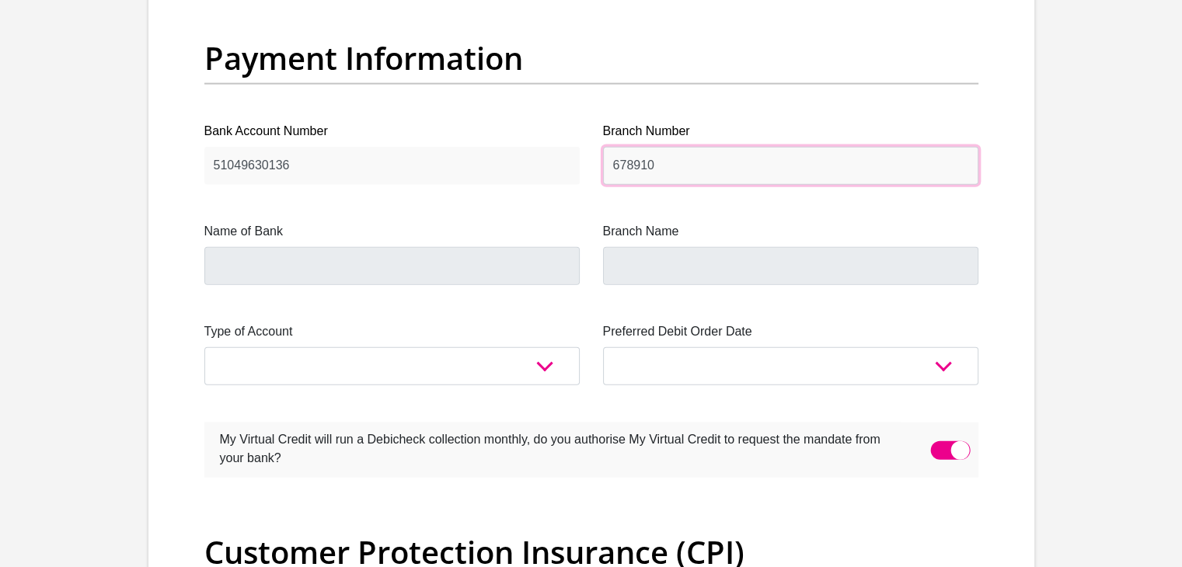
scroll to position [3604, 0]
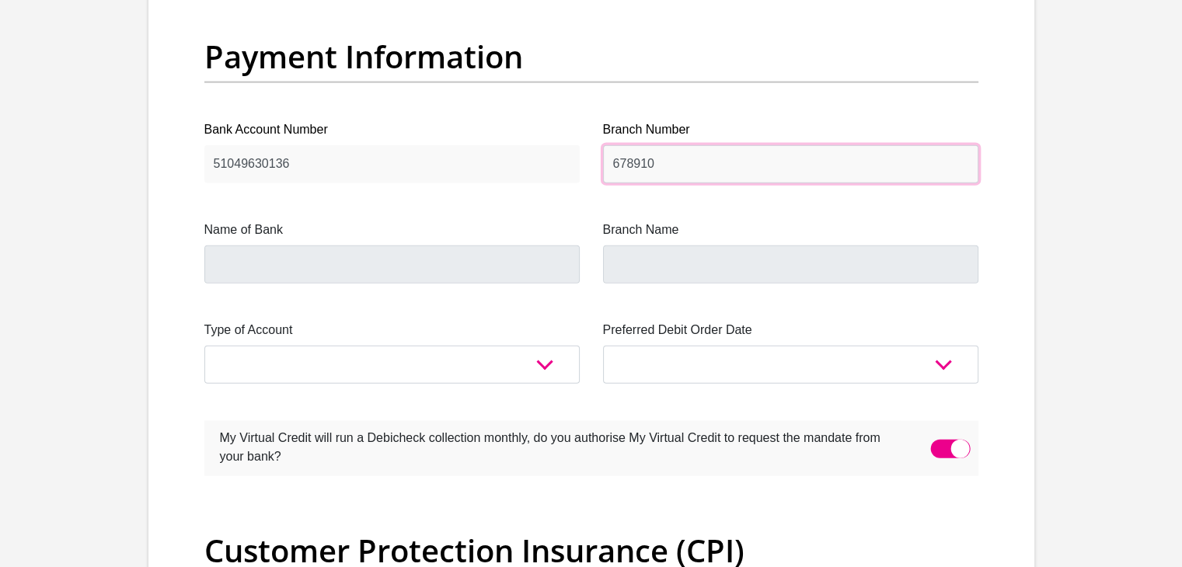
type input "678910"
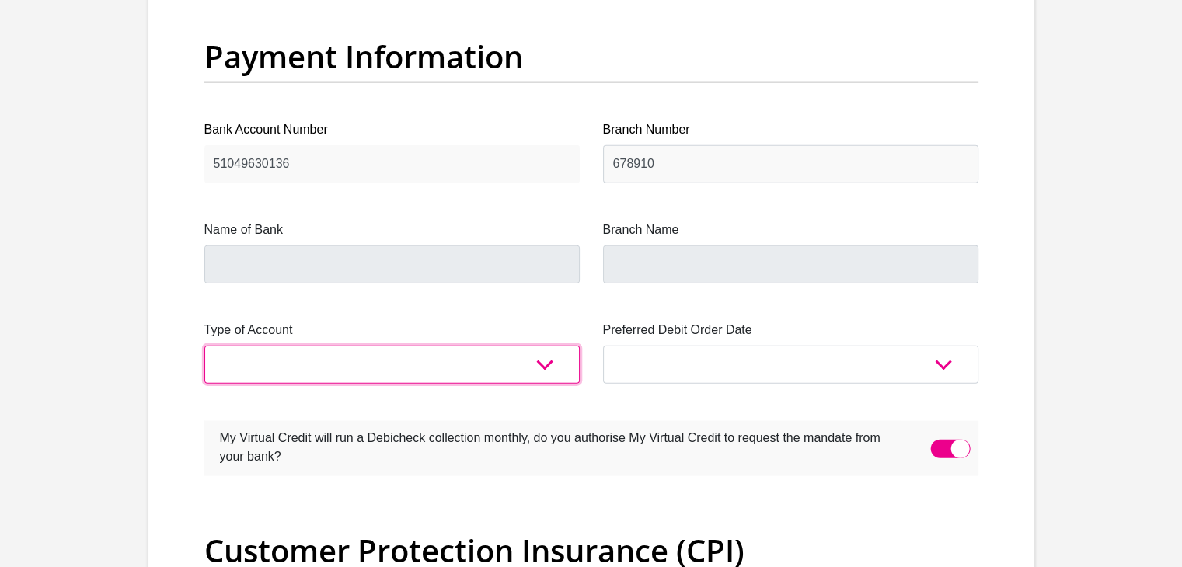
click at [536, 368] on select "Cheque Savings" at bounding box center [391, 365] width 375 height 38
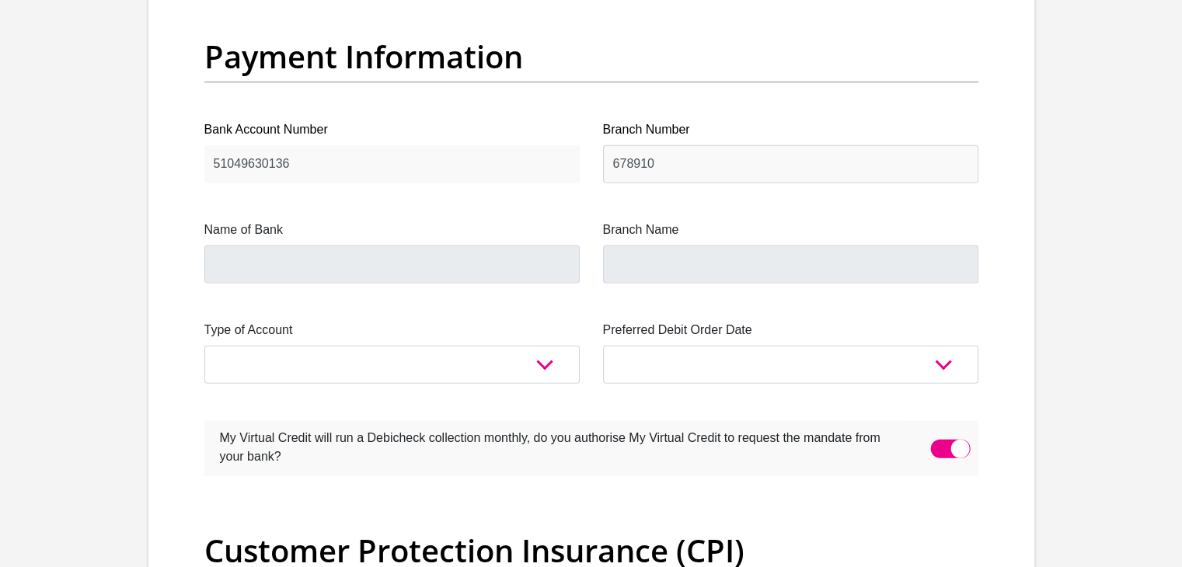
type input "TYME BANK LIMITED"
type input "TYME ROSEBANK"
click at [471, 470] on label at bounding box center [591, 448] width 774 height 55
click at [939, 434] on input "checkbox" at bounding box center [939, 434] width 0 height 0
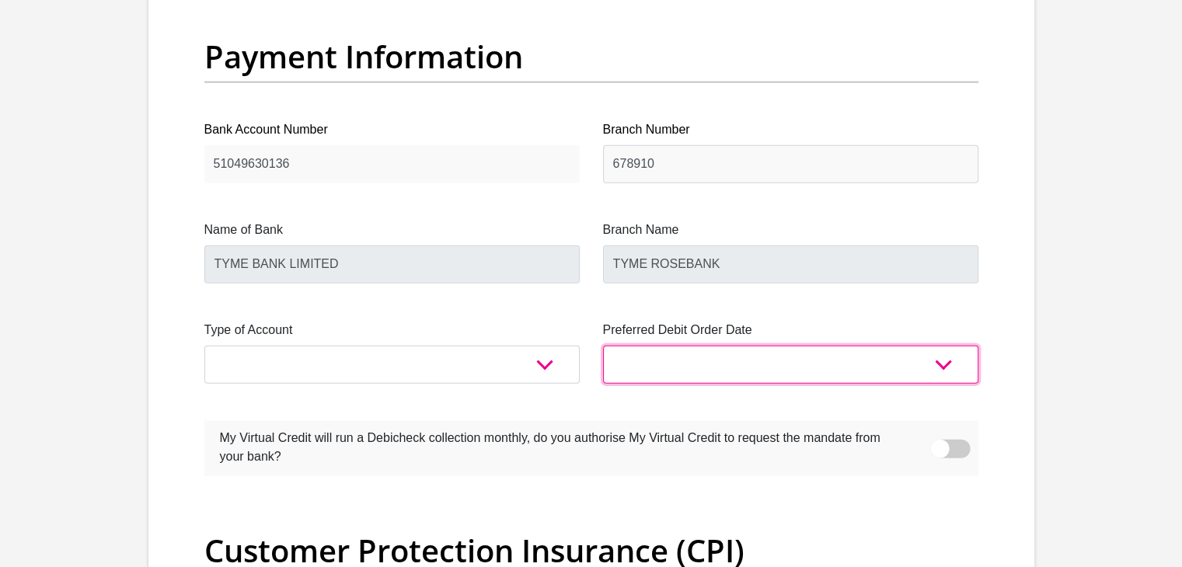
click at [945, 374] on select "1st 2nd 3rd 4th 5th 7th 18th 19th 20th 21st 22nd 23rd 24th 25th 26th 27th 28th …" at bounding box center [790, 365] width 375 height 38
select select "30"
click at [603, 346] on select "1st 2nd 3rd 4th 5th 7th 18th 19th 20th 21st 22nd 23rd 24th 25th 26th 27th 28th …" at bounding box center [790, 365] width 375 height 38
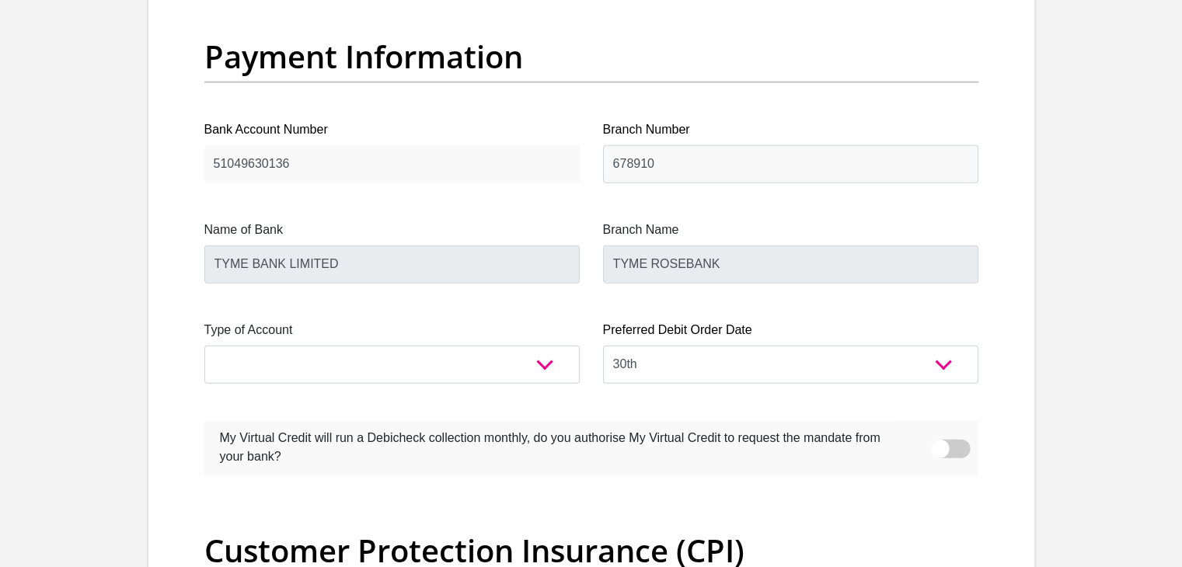
click at [963, 442] on span at bounding box center [950, 449] width 40 height 19
click at [939, 434] on input "checkbox" at bounding box center [939, 434] width 0 height 0
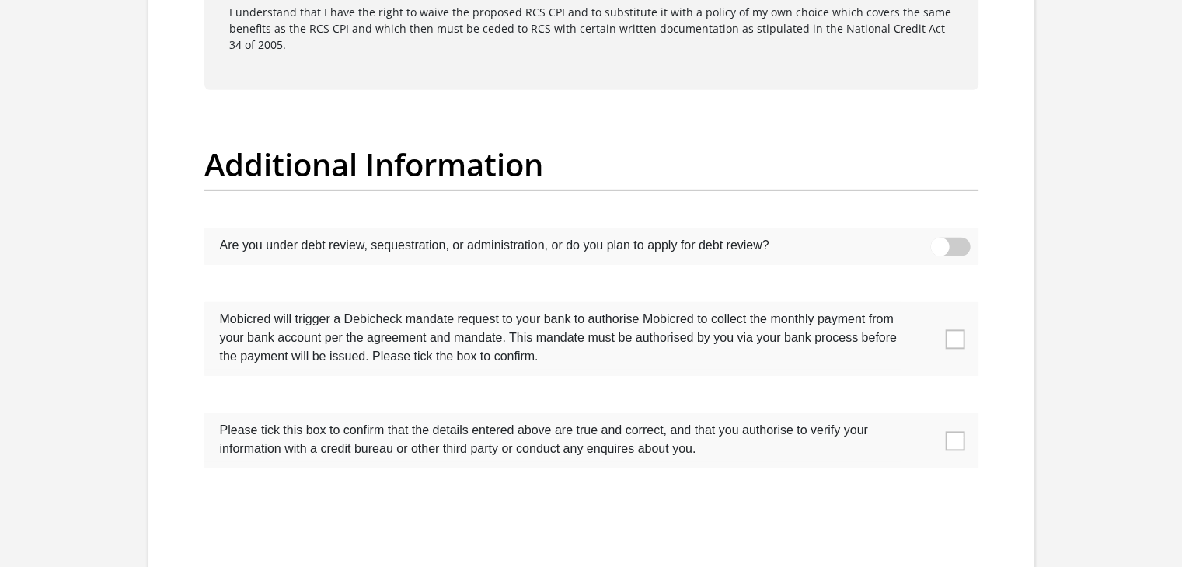
scroll to position [4780, 0]
click at [950, 336] on span at bounding box center [954, 338] width 19 height 19
click at [924, 306] on input "checkbox" at bounding box center [924, 306] width 0 height 0
click at [957, 439] on span at bounding box center [954, 440] width 19 height 19
click at [924, 417] on input "checkbox" at bounding box center [924, 417] width 0 height 0
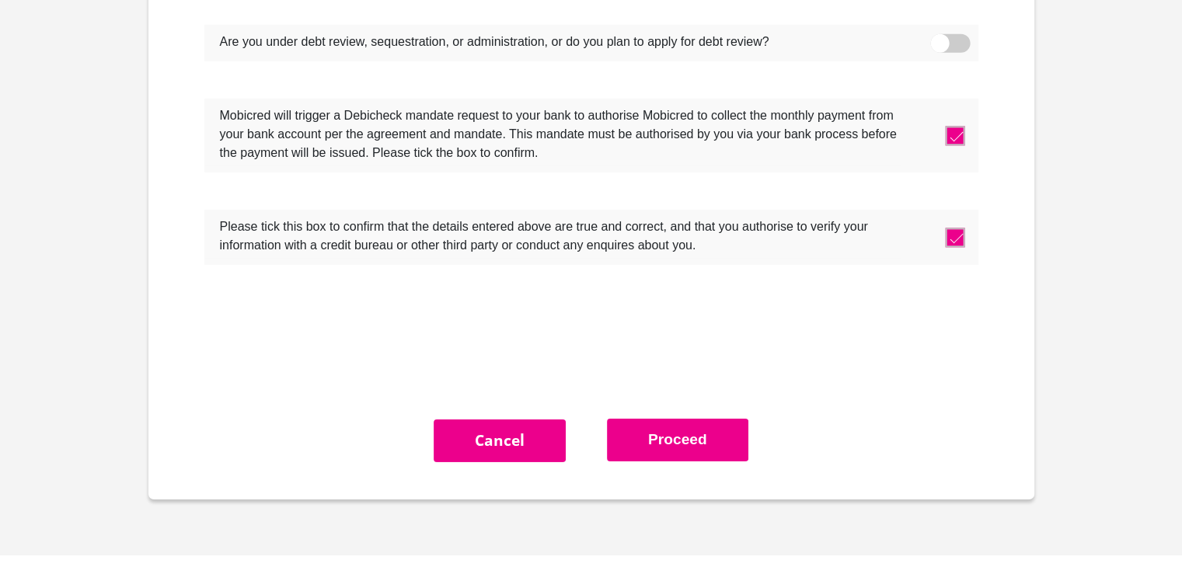
scroll to position [4987, 0]
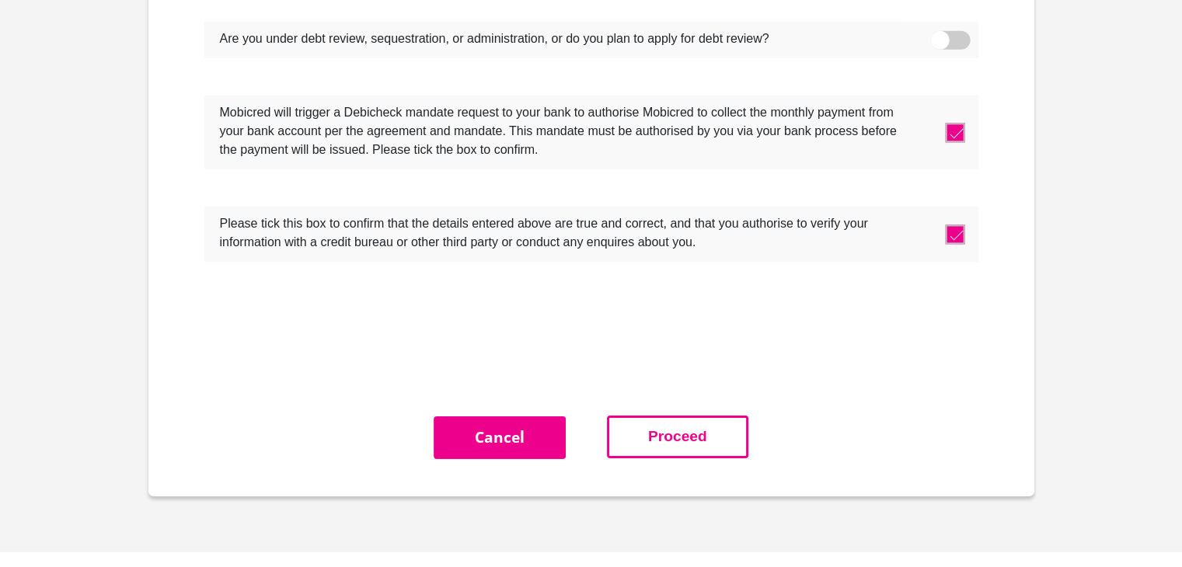
click at [632, 440] on button "Proceed" at bounding box center [677, 437] width 141 height 43
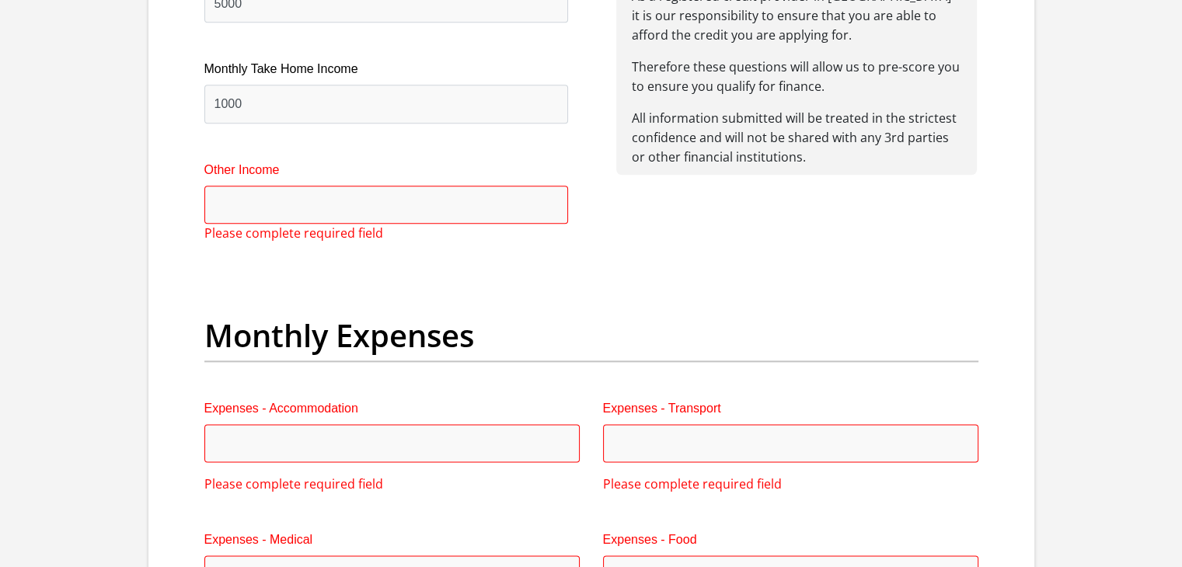
scroll to position [1958, 0]
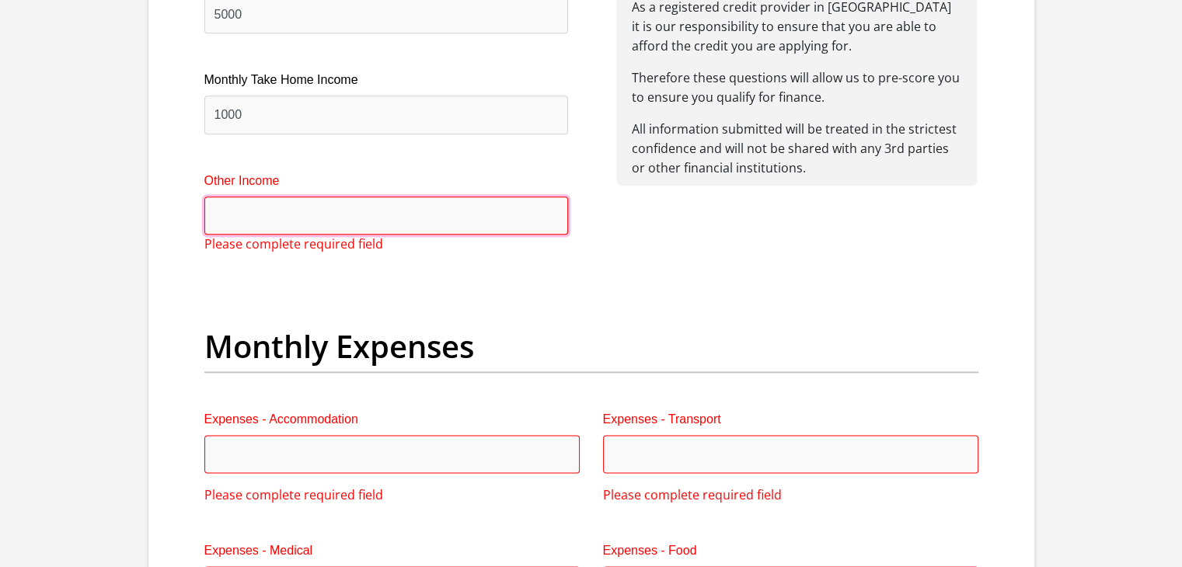
click at [280, 225] on input "Other Income" at bounding box center [386, 216] width 364 height 38
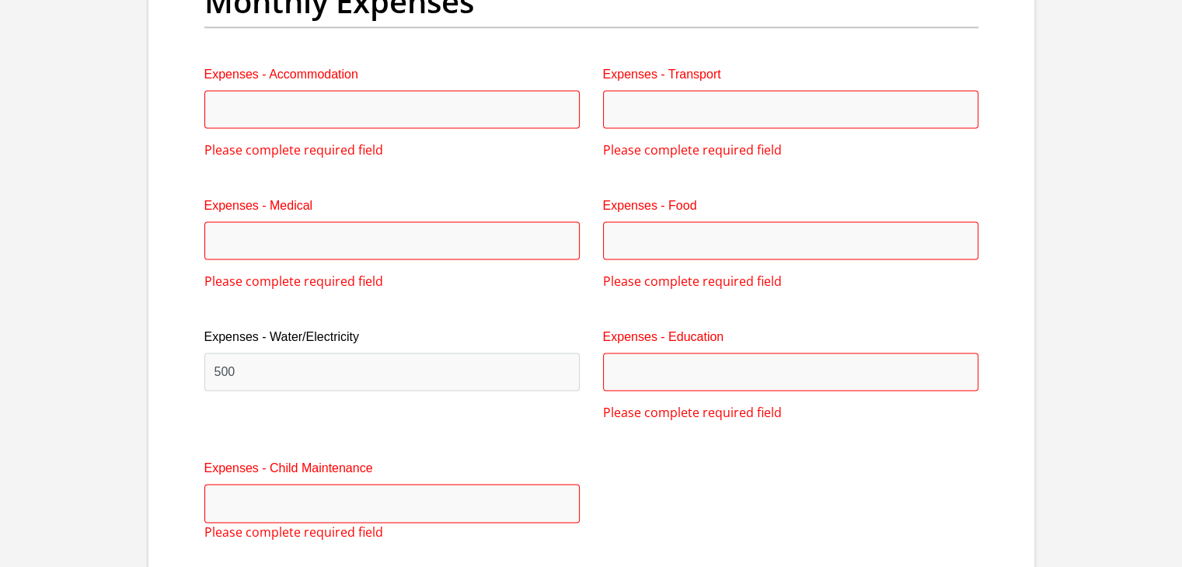
scroll to position [2340, 0]
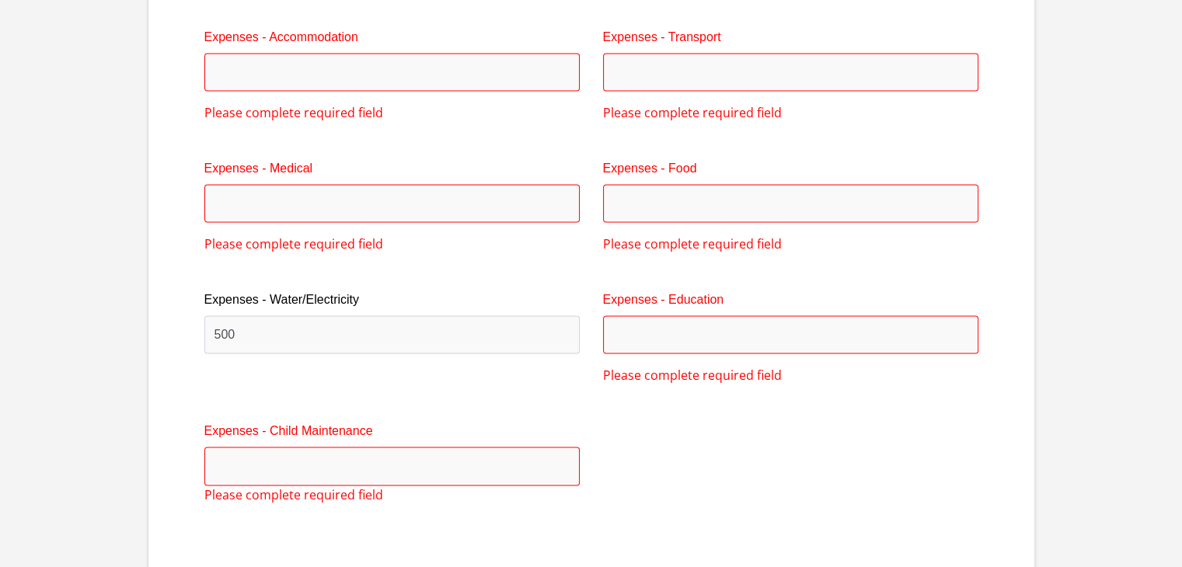
type input "500"
click at [235, 73] on input "Expenses - Accommodation" at bounding box center [391, 72] width 375 height 38
type input "0"
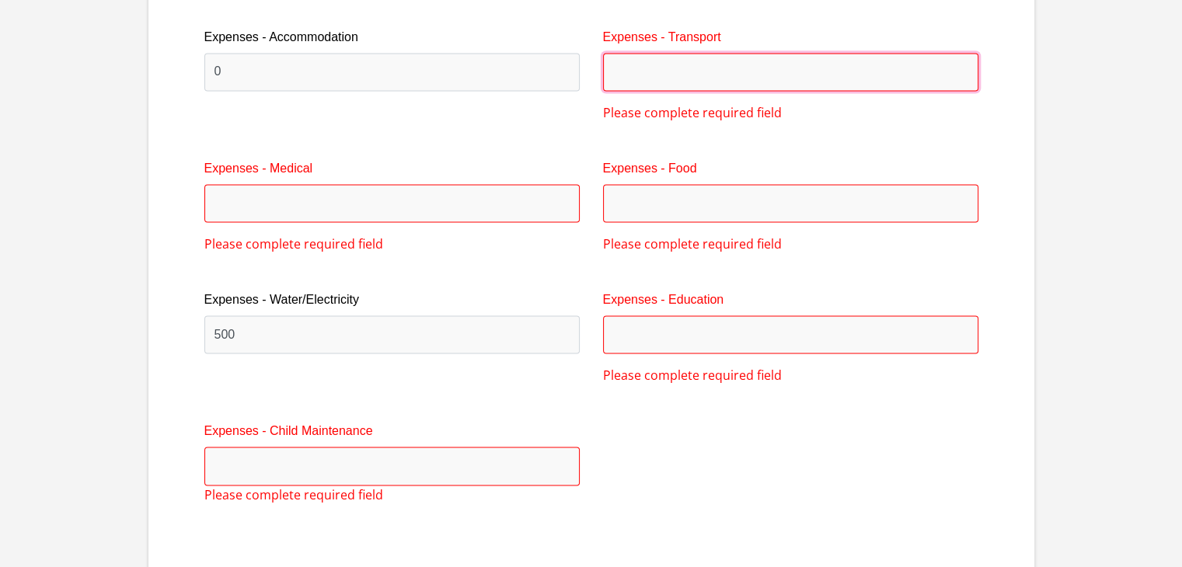
click at [667, 78] on input "Expenses - Transport" at bounding box center [790, 72] width 375 height 38
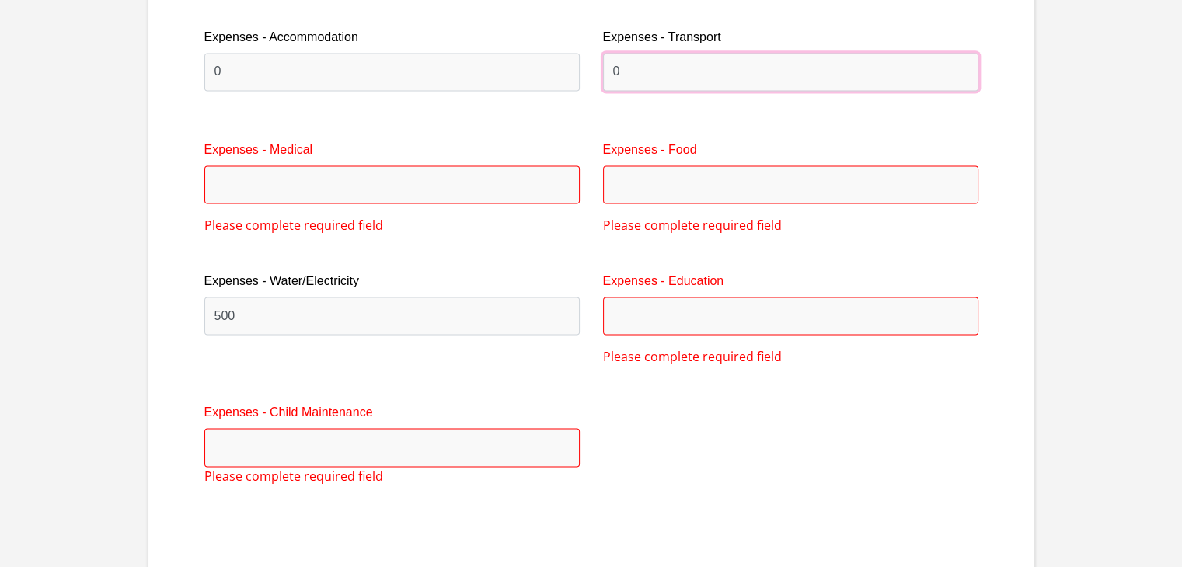
type input "0"
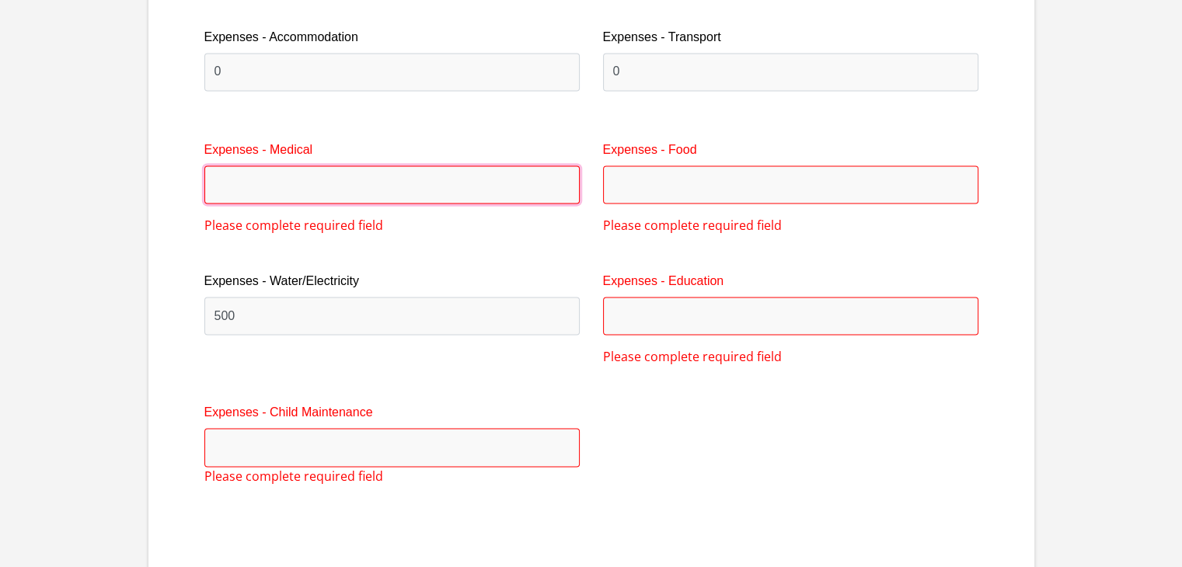
click at [270, 183] on input "Expenses - Medical" at bounding box center [391, 185] width 375 height 38
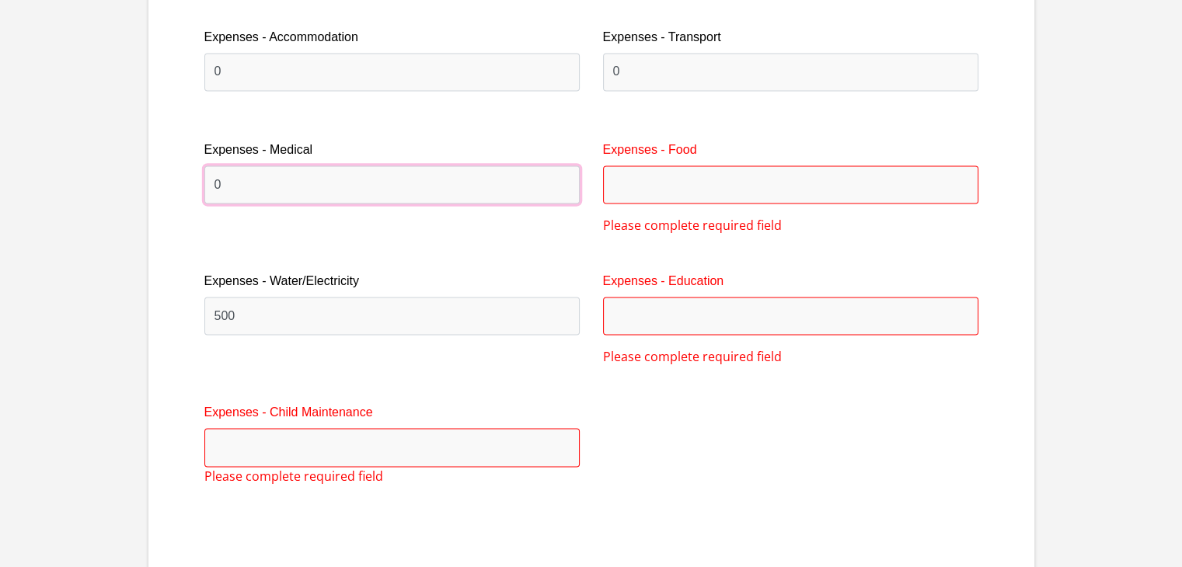
type input "0"
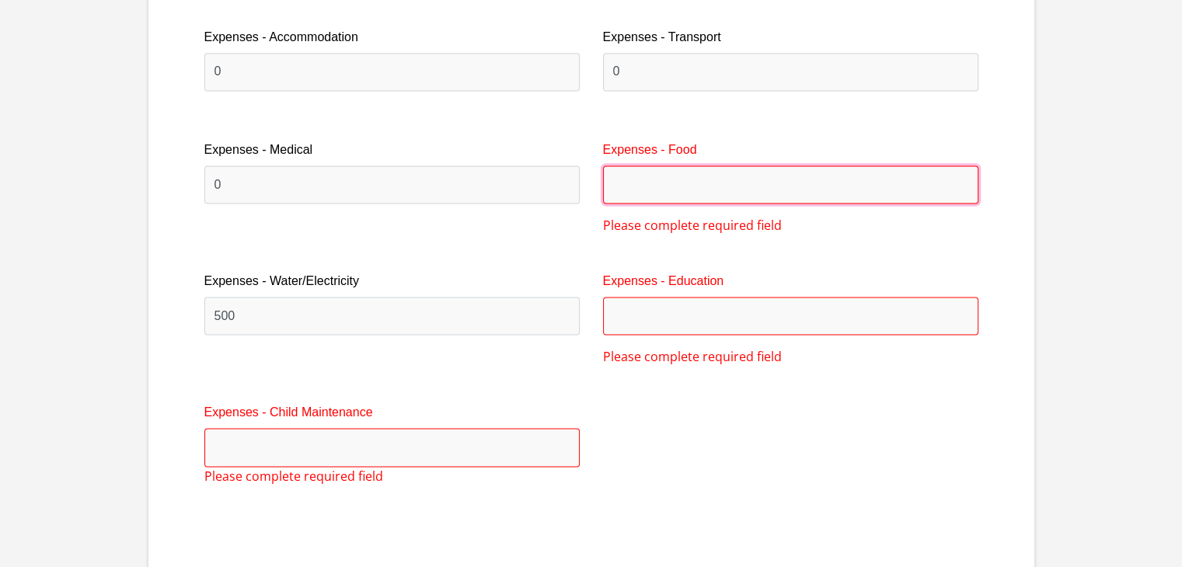
click at [653, 178] on input "Expenses - Food" at bounding box center [790, 185] width 375 height 38
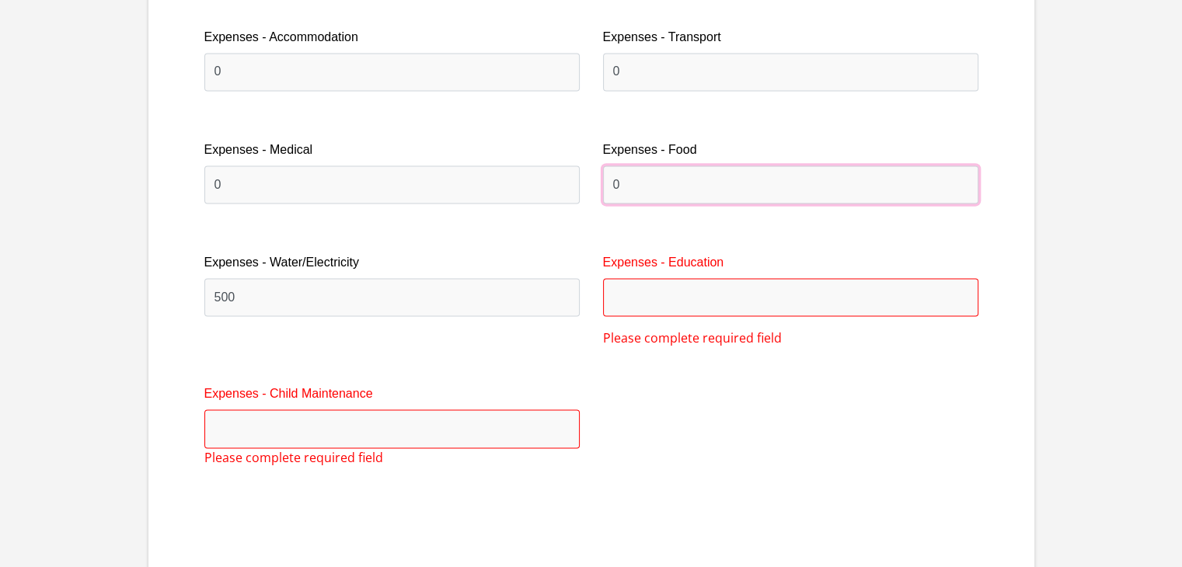
type input "0"
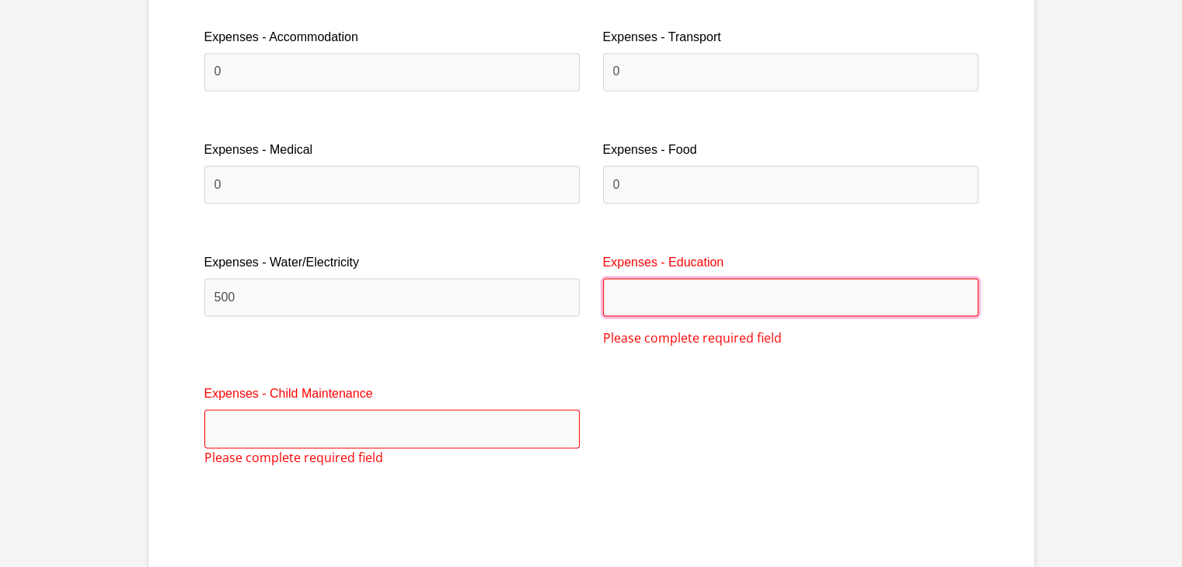
click at [622, 296] on input "Expenses - Education" at bounding box center [790, 297] width 375 height 38
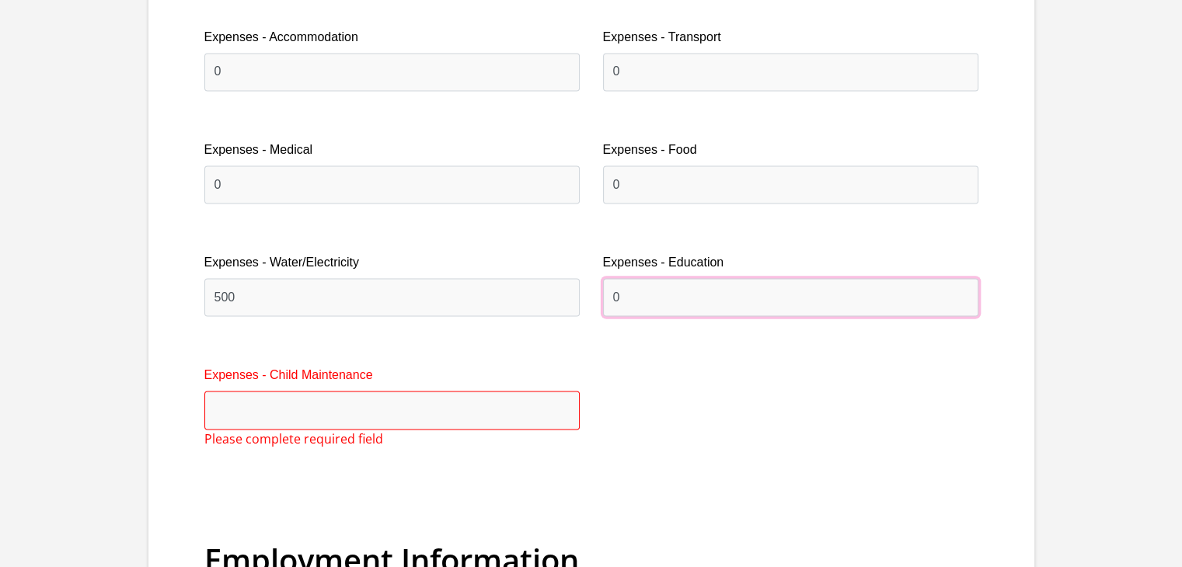
type input "0"
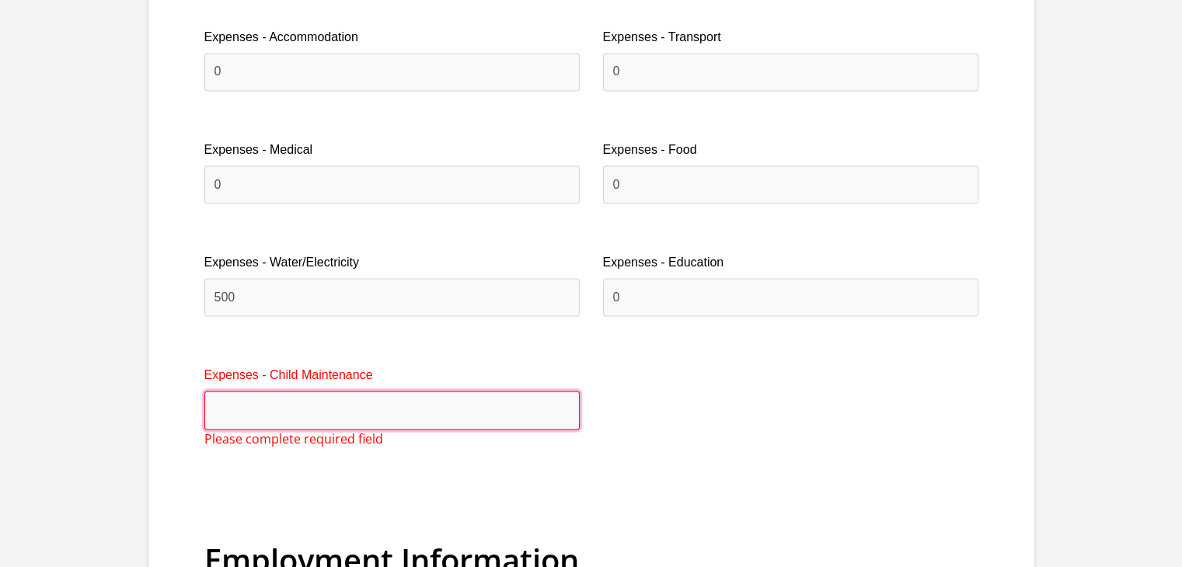
click at [255, 409] on input "Expenses - Child Maintenance" at bounding box center [391, 410] width 375 height 38
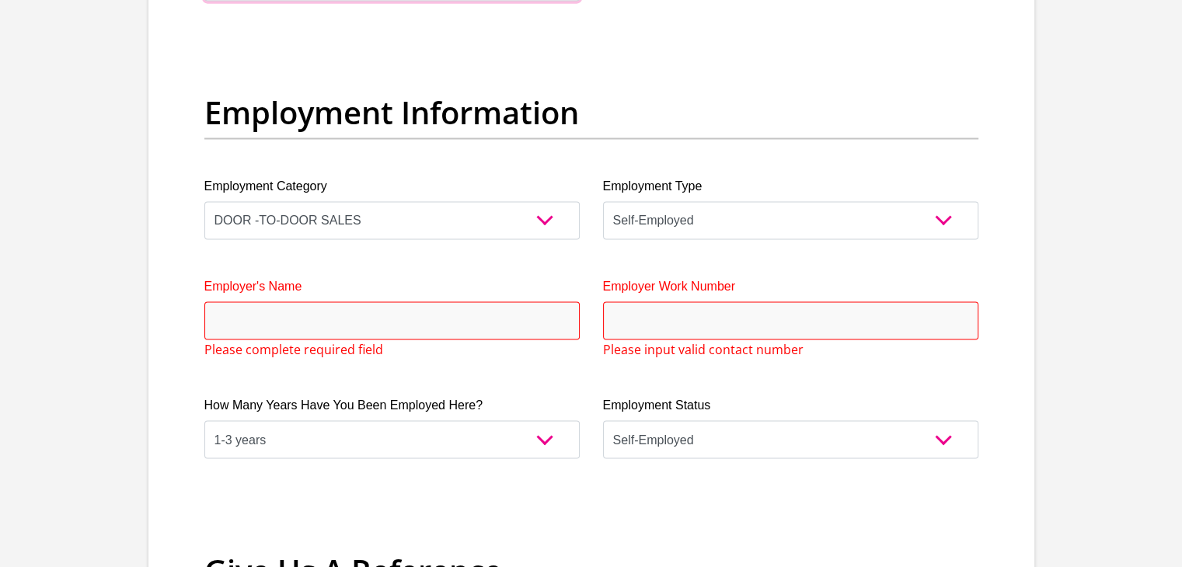
scroll to position [2841, 0]
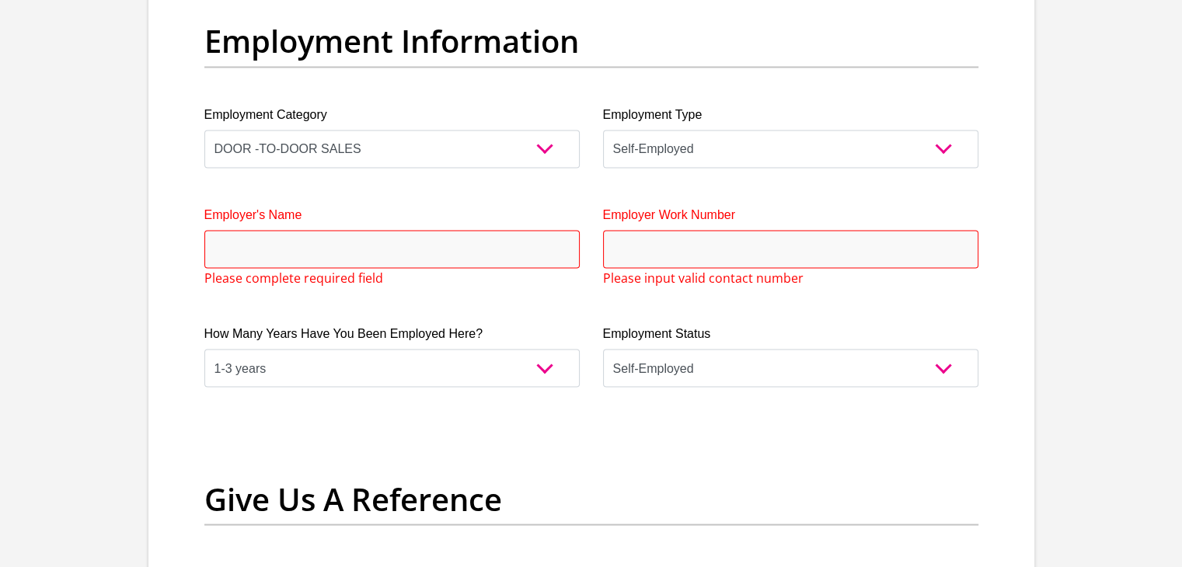
type input "0"
click at [246, 252] on input "Employer's Name" at bounding box center [391, 249] width 375 height 38
type input "r"
type input "RefiloeNjabulo"
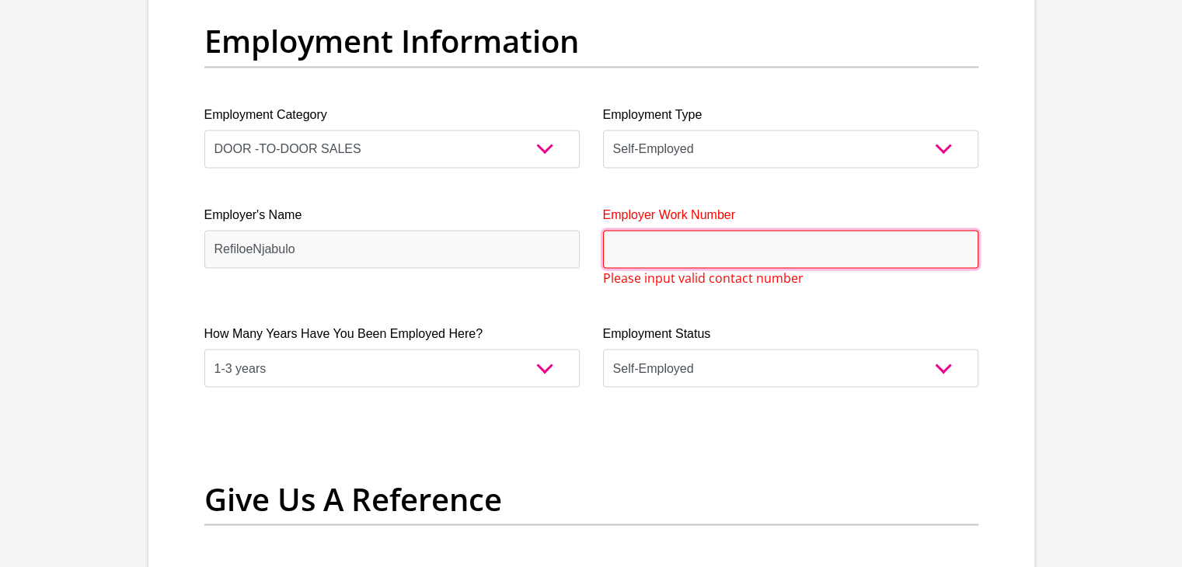
click at [688, 256] on input "Employer Work Number" at bounding box center [790, 249] width 375 height 38
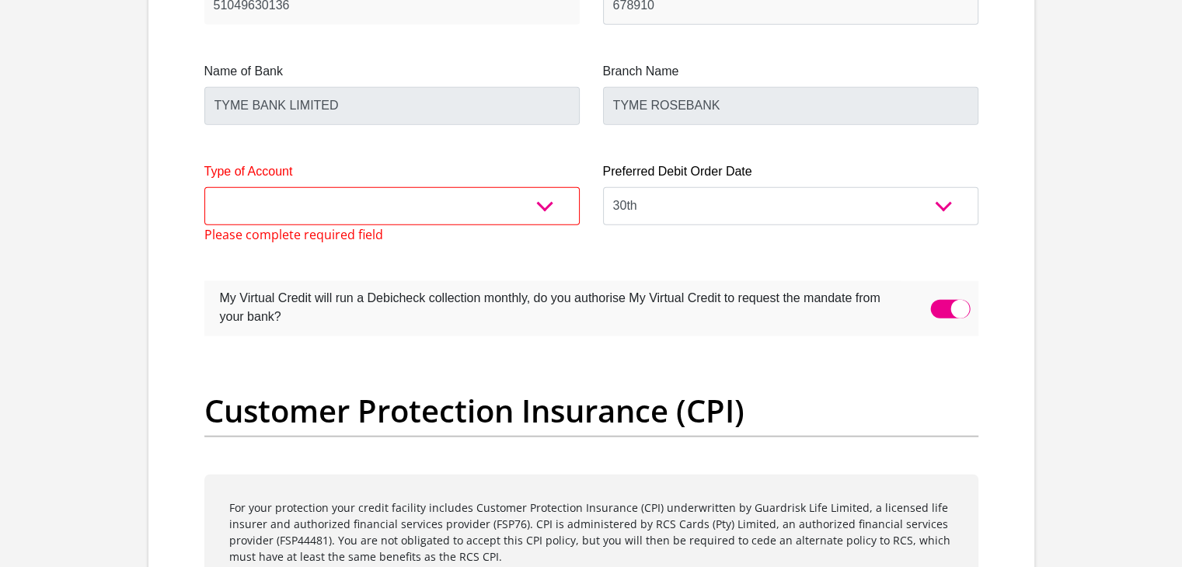
scroll to position [3763, 0]
type input "0717219461"
click at [483, 208] on select "Cheque Savings" at bounding box center [391, 205] width 375 height 38
select select "SAV"
click at [204, 186] on select "Cheque Savings" at bounding box center [391, 205] width 375 height 38
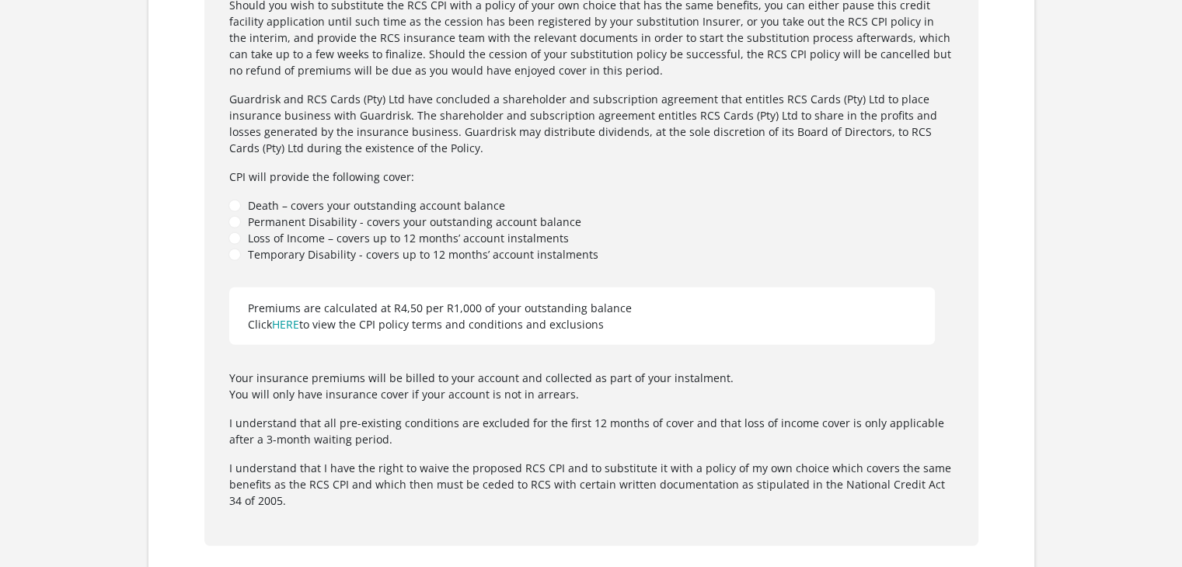
scroll to position [5059, 0]
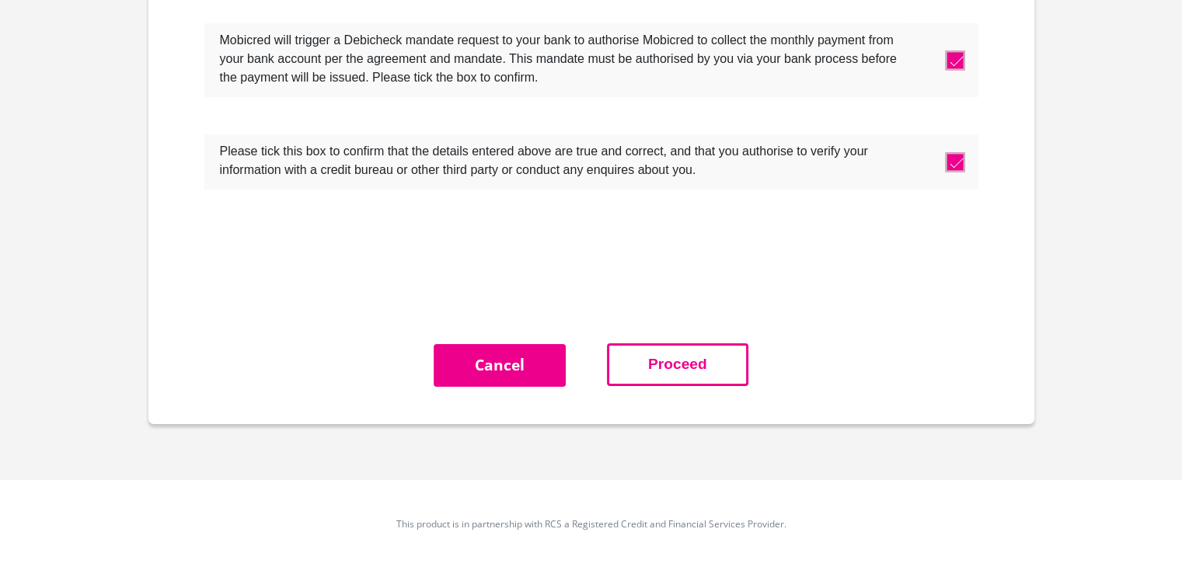
click at [629, 367] on button "Proceed" at bounding box center [677, 364] width 141 height 43
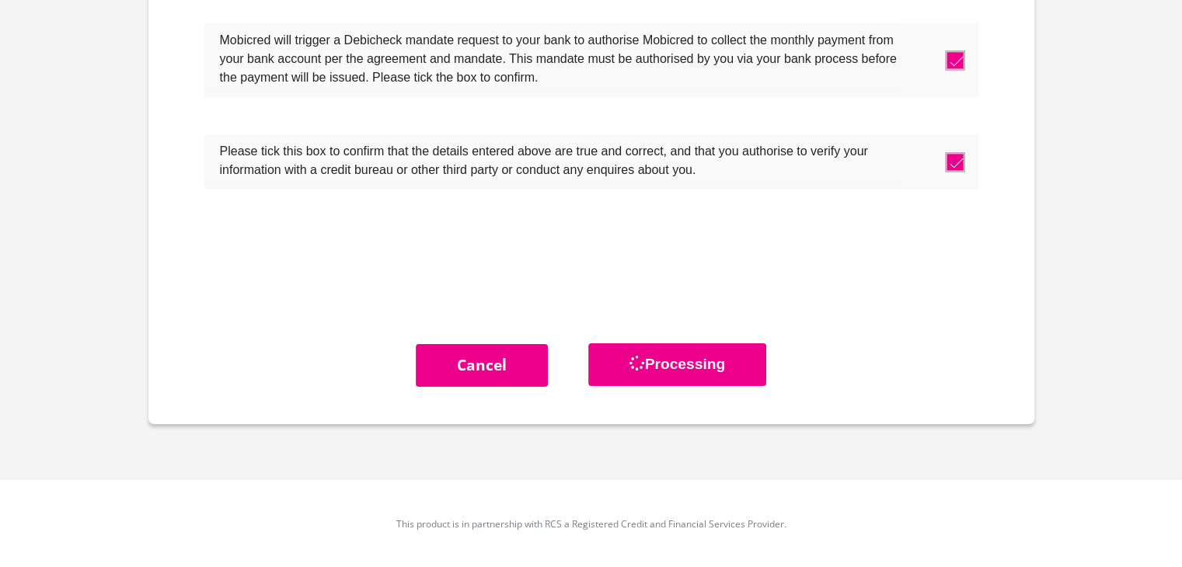
scroll to position [0, 0]
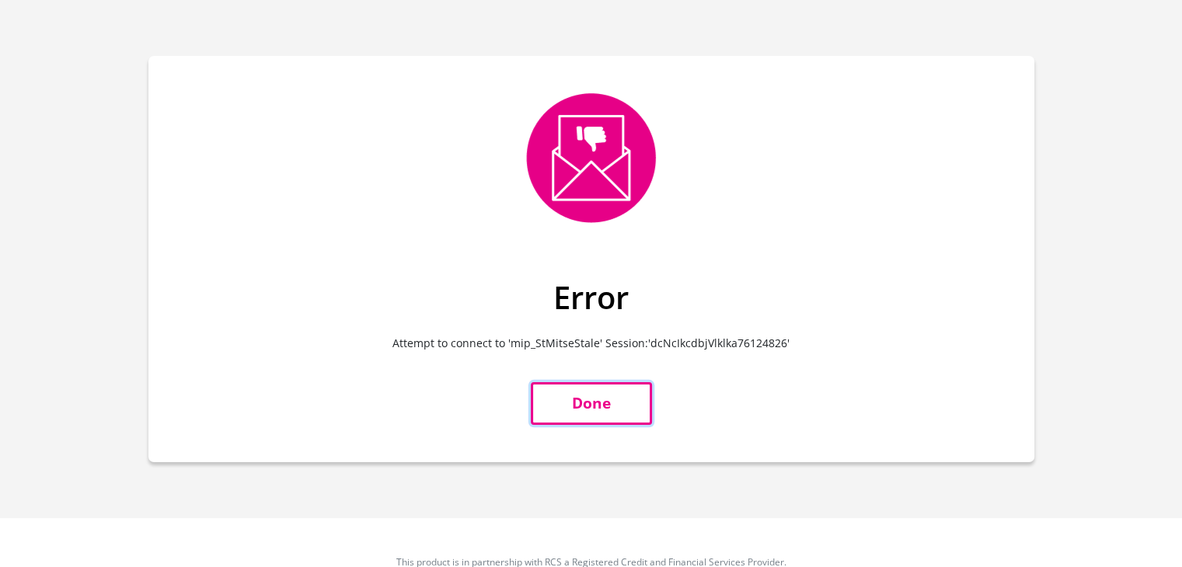
click at [608, 408] on link "Done" at bounding box center [591, 403] width 121 height 43
